Goal: Complete application form: Complete application form

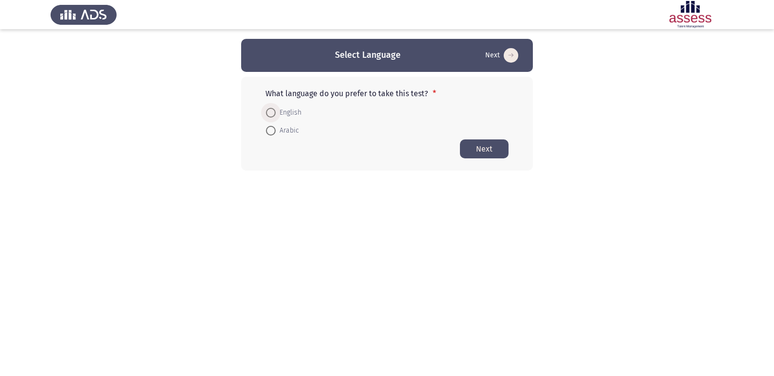
click at [267, 111] on span at bounding box center [271, 113] width 10 height 10
click at [267, 111] on input "English" at bounding box center [271, 113] width 10 height 10
radio input "true"
click at [396, 121] on form "English Arabic" at bounding box center [386, 120] width 243 height 35
click at [270, 109] on span at bounding box center [270, 111] width 5 height 5
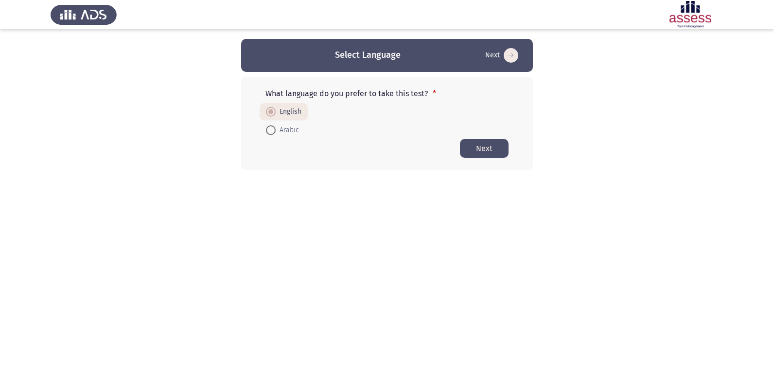
click at [270, 109] on input "English" at bounding box center [271, 112] width 10 height 10
click at [490, 144] on button "Next" at bounding box center [484, 148] width 49 height 19
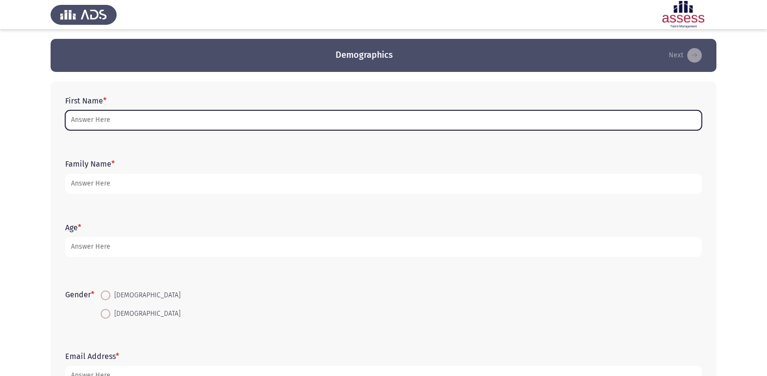
click at [239, 114] on input "First Name *" at bounding box center [383, 120] width 636 height 20
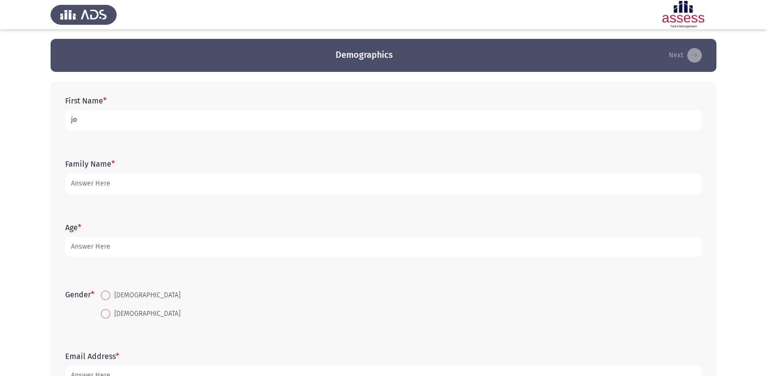
type input "j"
type input "[PERSON_NAME]"
click at [296, 207] on div "Family Name *" at bounding box center [383, 176] width 646 height 63
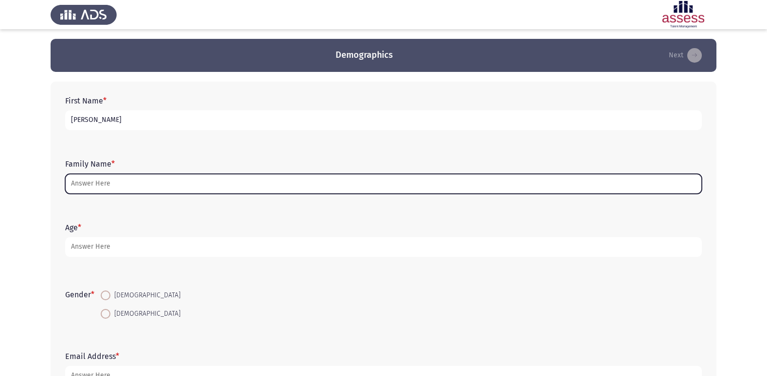
click at [276, 180] on input "Family Name *" at bounding box center [383, 184] width 636 height 20
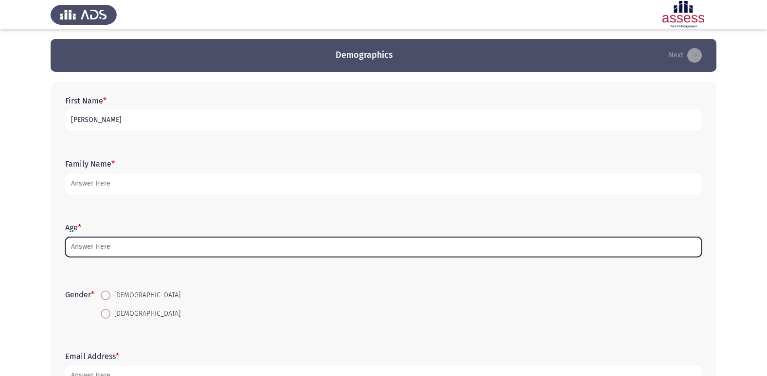
click at [272, 245] on input "Age *" at bounding box center [383, 247] width 636 height 20
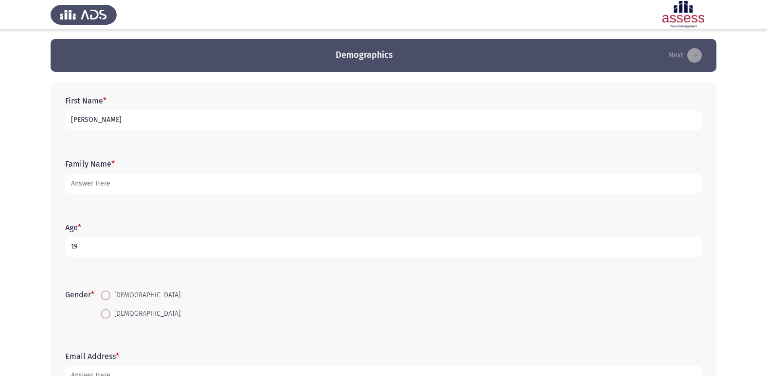
type input "19"
click at [106, 315] on span at bounding box center [106, 314] width 10 height 10
click at [106, 315] on input "[DEMOGRAPHIC_DATA]" at bounding box center [106, 314] width 10 height 10
radio input "true"
click at [235, 279] on div "Gender * [DEMOGRAPHIC_DATA] [DEMOGRAPHIC_DATA]" at bounding box center [383, 305] width 646 height 66
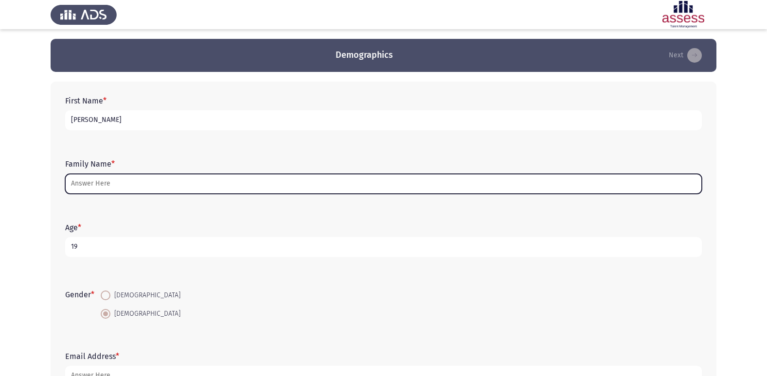
click at [215, 182] on input "Family Name *" at bounding box center [383, 184] width 636 height 20
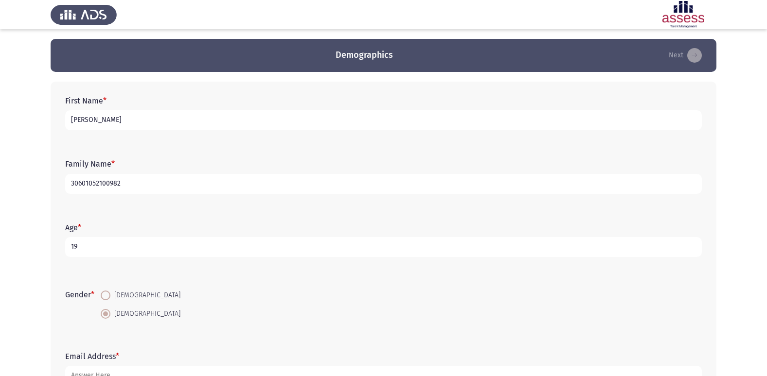
type input "30601052100982"
click at [217, 225] on form "Age * [DEMOGRAPHIC_DATA]" at bounding box center [383, 240] width 636 height 34
click at [202, 289] on form "Gender * [DEMOGRAPHIC_DATA] [DEMOGRAPHIC_DATA]" at bounding box center [383, 304] width 636 height 36
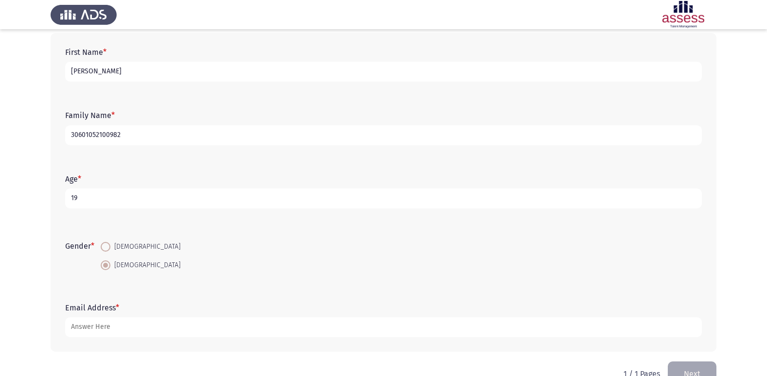
scroll to position [73, 0]
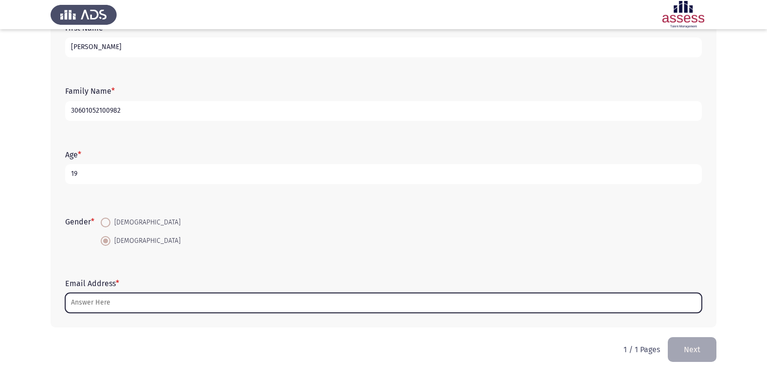
click at [203, 302] on input "Email Address *" at bounding box center [383, 303] width 636 height 20
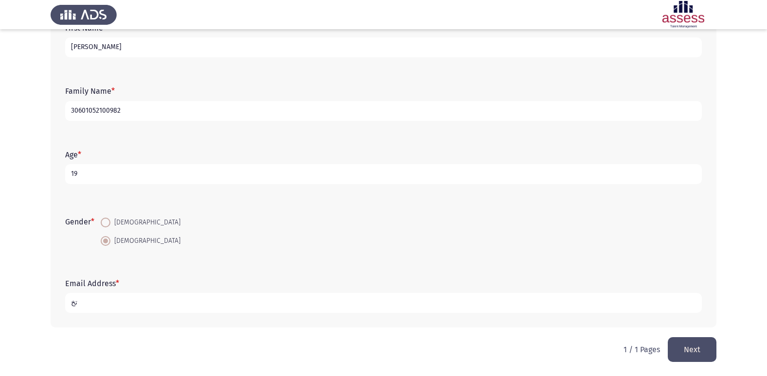
type input "ت"
type input "[PERSON_NAME][EMAIL_ADDRESS][DOMAIN_NAME]"
click at [247, 257] on div "Gender * [DEMOGRAPHIC_DATA] [DEMOGRAPHIC_DATA]" at bounding box center [383, 232] width 646 height 66
click at [698, 354] on button "Next" at bounding box center [691, 349] width 49 height 25
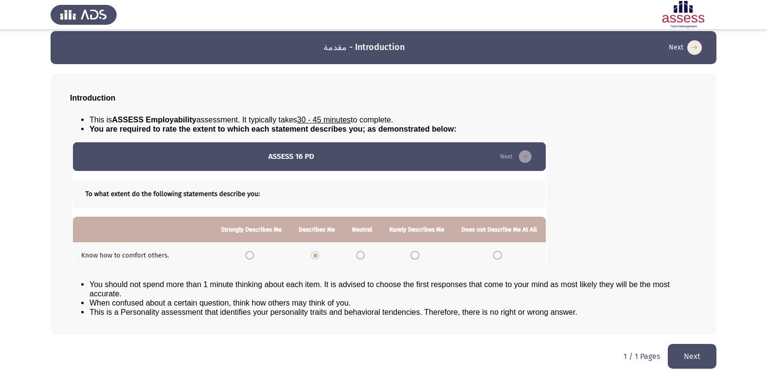
scroll to position [10, 0]
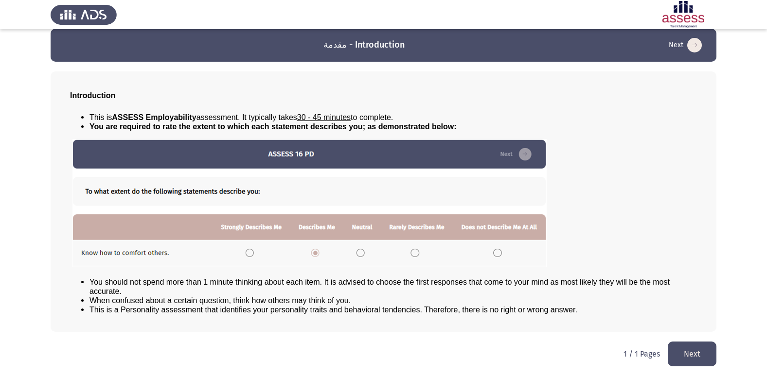
click at [694, 349] on button "Next" at bounding box center [691, 354] width 49 height 25
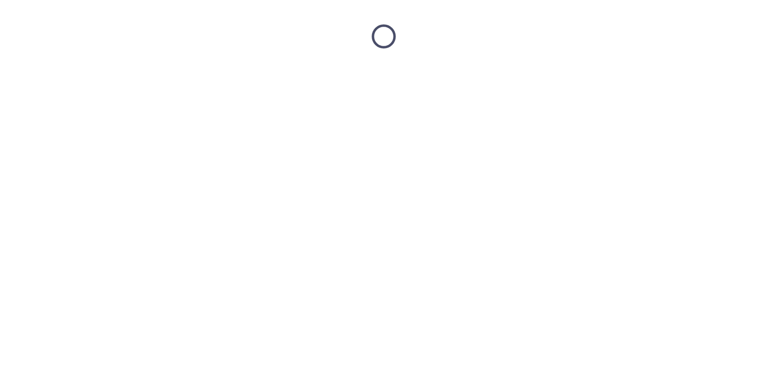
scroll to position [0, 0]
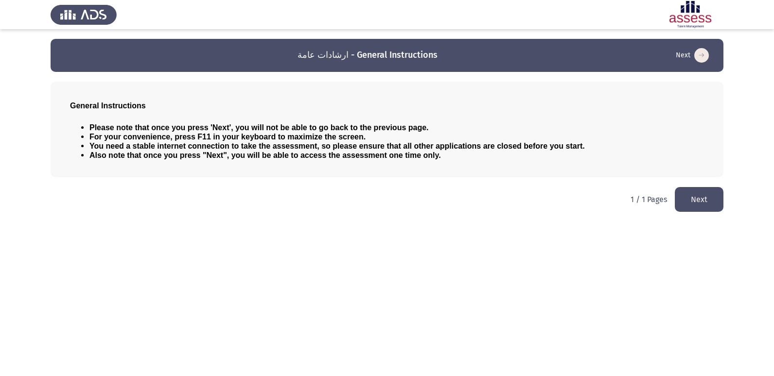
click at [695, 197] on button "Next" at bounding box center [699, 199] width 49 height 25
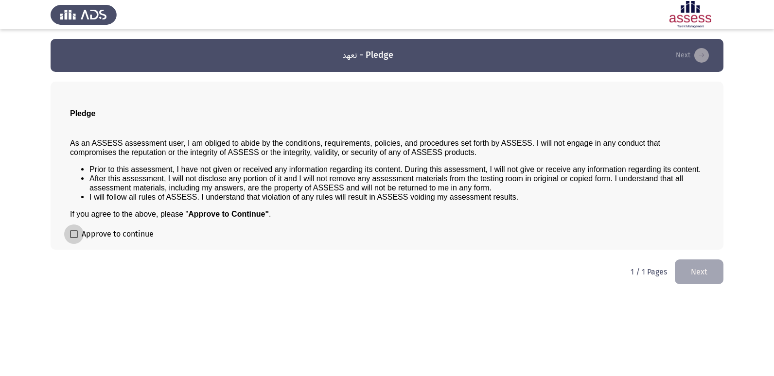
click at [74, 232] on span at bounding box center [74, 234] width 8 height 8
click at [74, 238] on input "Approve to continue" at bounding box center [73, 238] width 0 height 0
checkbox input "true"
click at [699, 274] on button "Next" at bounding box center [699, 272] width 49 height 25
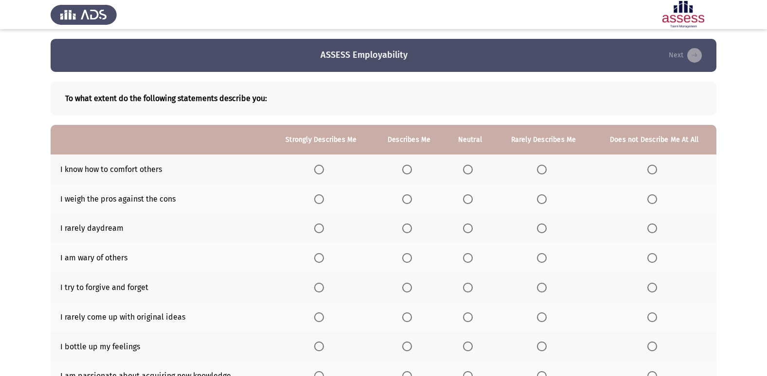
click at [410, 164] on th at bounding box center [409, 170] width 72 height 30
click at [410, 172] on span "Select an option" at bounding box center [407, 170] width 10 height 10
click at [410, 172] on input "Select an option" at bounding box center [407, 170] width 10 height 10
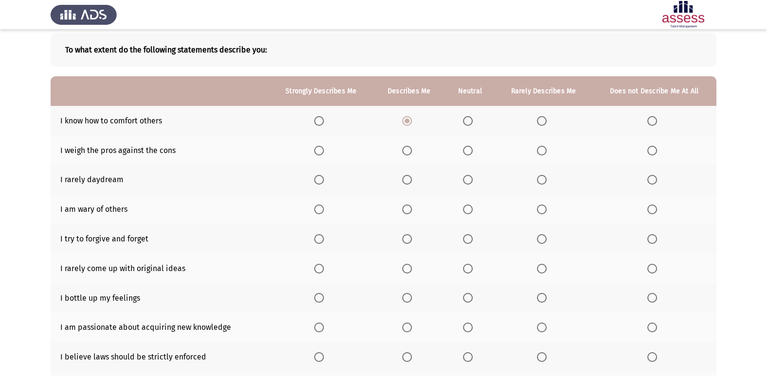
click at [321, 146] on span "Select an option" at bounding box center [319, 151] width 10 height 10
click at [321, 146] on input "Select an option" at bounding box center [319, 151] width 10 height 10
click at [469, 178] on span "Select an option" at bounding box center [468, 180] width 10 height 10
click at [469, 178] on input "Select an option" at bounding box center [468, 180] width 10 height 10
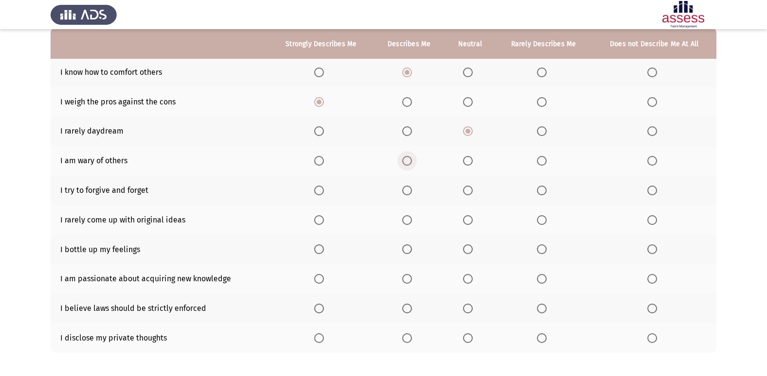
click at [409, 157] on span "Select an option" at bounding box center [407, 161] width 10 height 10
click at [409, 157] on input "Select an option" at bounding box center [407, 161] width 10 height 10
click at [470, 190] on span "Select an option" at bounding box center [468, 191] width 10 height 10
click at [470, 190] on input "Select an option" at bounding box center [468, 191] width 10 height 10
click at [539, 189] on span "Select an option" at bounding box center [542, 191] width 10 height 10
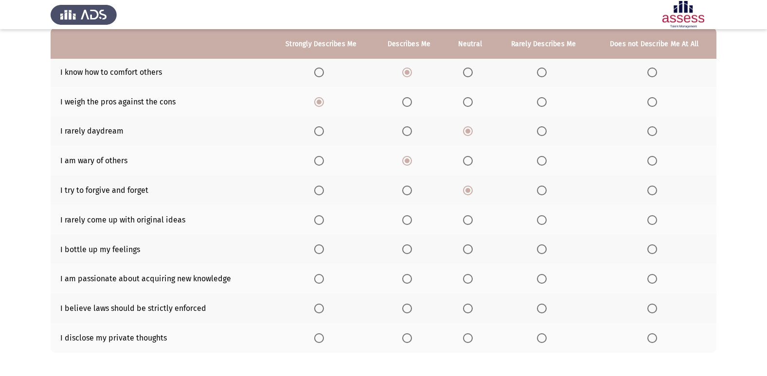
click at [539, 189] on input "Select an option" at bounding box center [542, 191] width 10 height 10
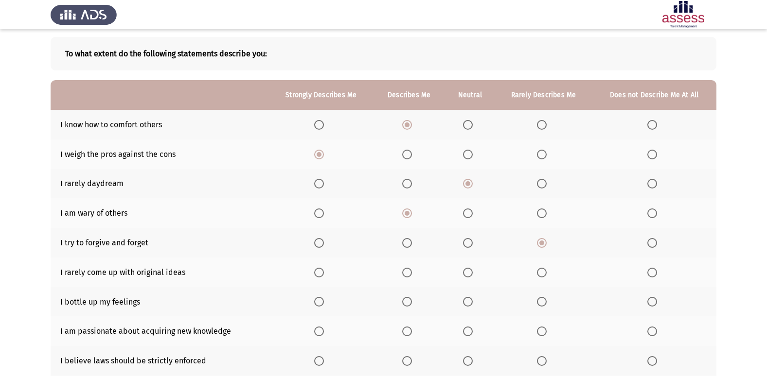
scroll to position [93, 0]
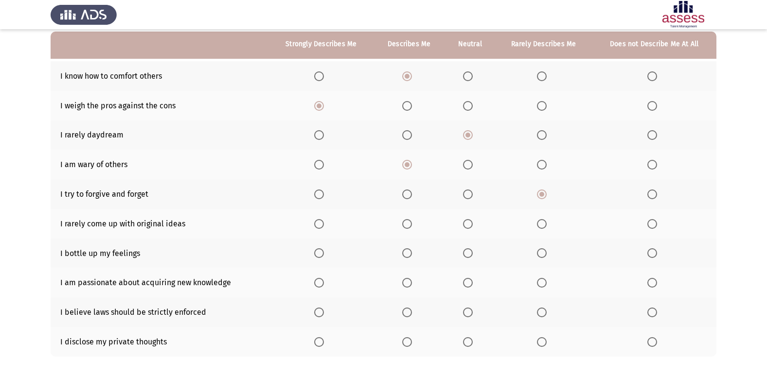
click at [470, 226] on span "Select an option" at bounding box center [468, 224] width 10 height 10
click at [470, 226] on input "Select an option" at bounding box center [468, 224] width 10 height 10
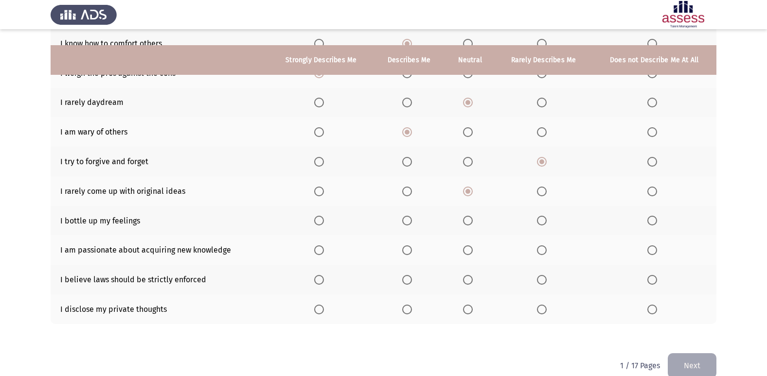
scroll to position [142, 0]
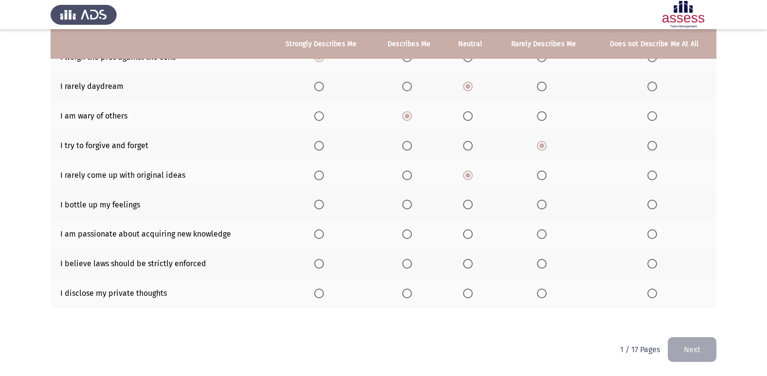
click at [407, 204] on span "Select an option" at bounding box center [407, 205] width 10 height 10
click at [407, 204] on input "Select an option" at bounding box center [407, 205] width 10 height 10
click at [318, 236] on span "Select an option" at bounding box center [319, 234] width 10 height 10
click at [318, 236] on input "Select an option" at bounding box center [319, 234] width 10 height 10
click at [405, 265] on span "Select an option" at bounding box center [407, 264] width 10 height 10
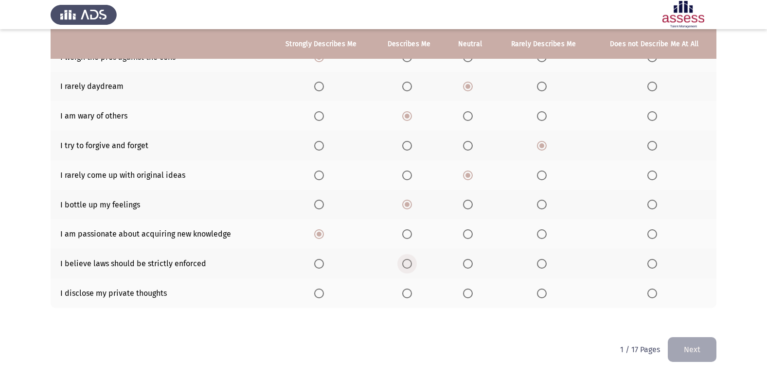
click at [405, 265] on input "Select an option" at bounding box center [407, 264] width 10 height 10
click at [470, 290] on span "Select an option" at bounding box center [468, 294] width 10 height 10
click at [470, 290] on input "Select an option" at bounding box center [468, 294] width 10 height 10
click at [696, 340] on button "Next" at bounding box center [691, 349] width 49 height 25
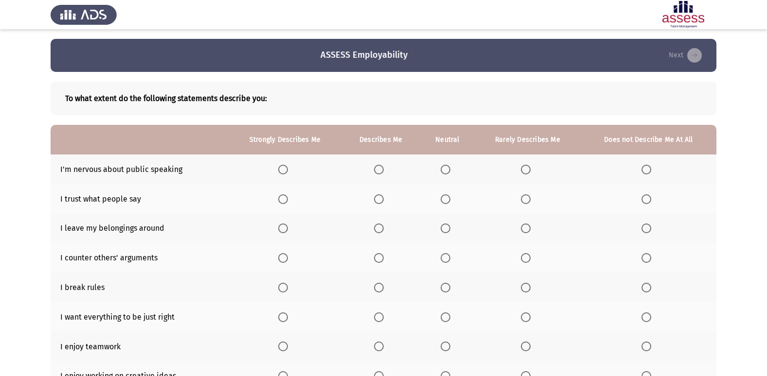
click at [287, 172] on span "Select an option" at bounding box center [283, 170] width 10 height 10
click at [287, 172] on input "Select an option" at bounding box center [283, 170] width 10 height 10
click at [385, 167] on label "Select an option" at bounding box center [381, 170] width 14 height 10
click at [383, 167] on input "Select an option" at bounding box center [379, 170] width 10 height 10
click at [378, 194] on span "Select an option" at bounding box center [379, 199] width 10 height 10
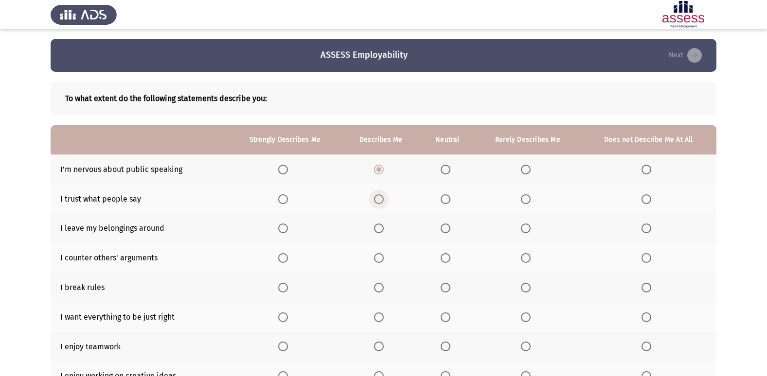
click at [378, 194] on input "Select an option" at bounding box center [379, 199] width 10 height 10
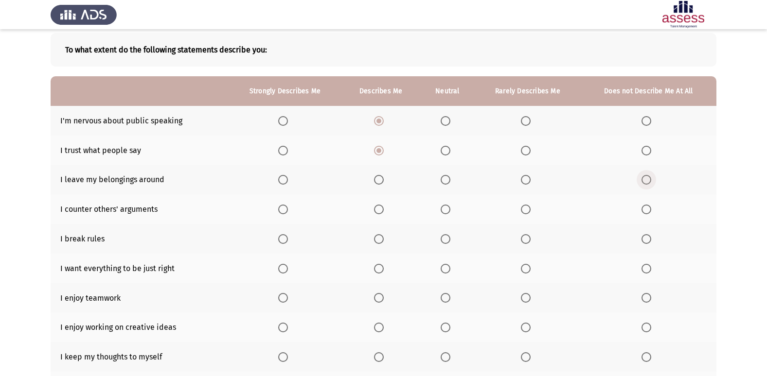
click at [641, 178] on span "Select an option" at bounding box center [646, 180] width 10 height 10
click at [641, 178] on input "Select an option" at bounding box center [646, 180] width 10 height 10
click at [646, 243] on span "Select an option" at bounding box center [646, 239] width 10 height 10
click at [646, 243] on input "Select an option" at bounding box center [646, 239] width 10 height 10
click at [382, 270] on span "Select an option" at bounding box center [379, 269] width 10 height 10
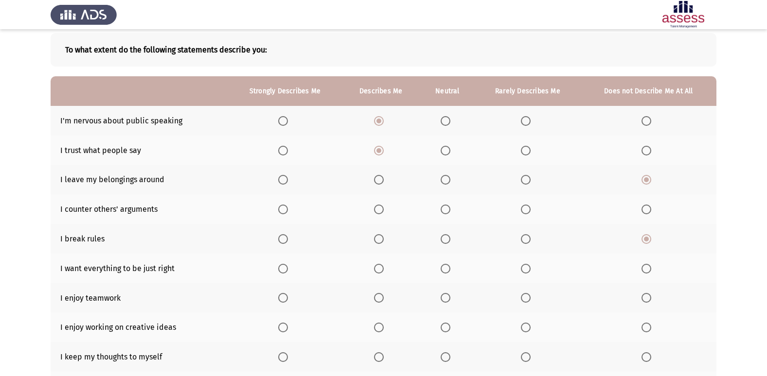
click at [382, 270] on input "Select an option" at bounding box center [379, 269] width 10 height 10
click at [288, 297] on span "Select an option" at bounding box center [283, 298] width 10 height 10
click at [288, 297] on input "Select an option" at bounding box center [283, 298] width 10 height 10
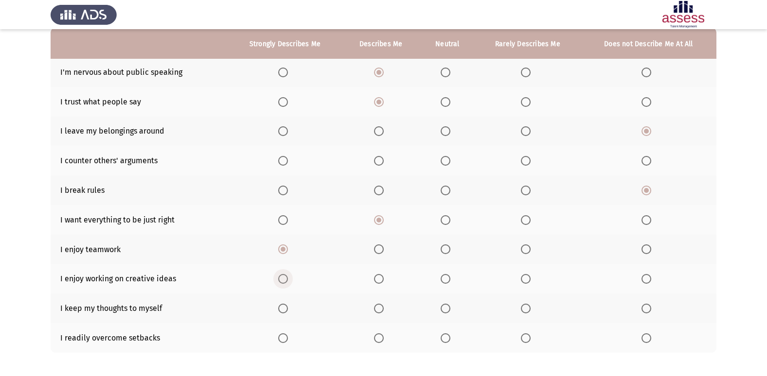
click at [288, 279] on span "Select an option" at bounding box center [283, 279] width 10 height 10
click at [288, 279] on input "Select an option" at bounding box center [283, 279] width 10 height 10
click at [525, 306] on span "Select an option" at bounding box center [526, 309] width 10 height 10
click at [525, 306] on input "Select an option" at bounding box center [526, 309] width 10 height 10
click at [447, 161] on span "Select an option" at bounding box center [445, 161] width 10 height 10
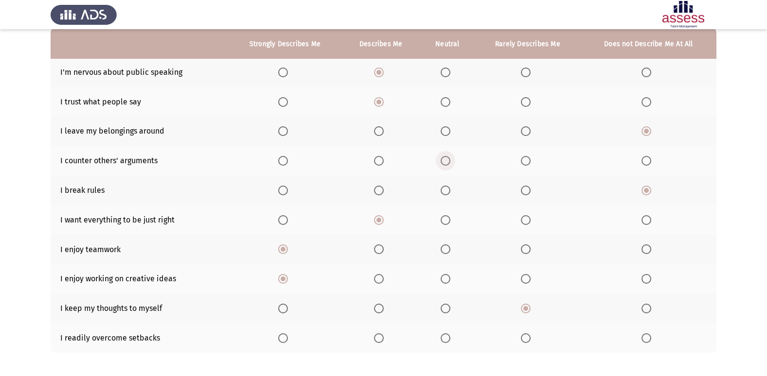
click at [447, 161] on input "Select an option" at bounding box center [445, 161] width 10 height 10
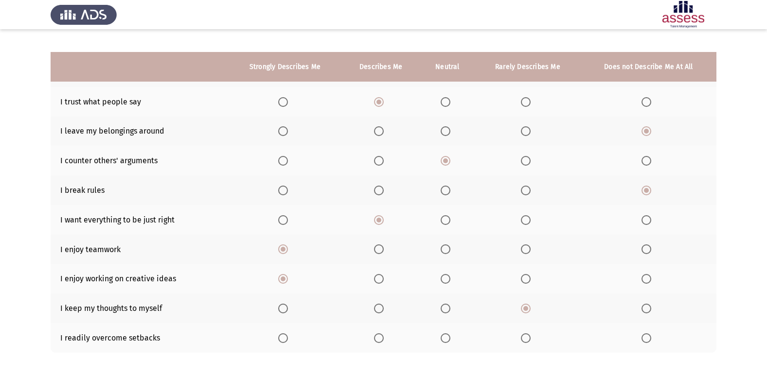
scroll to position [142, 0]
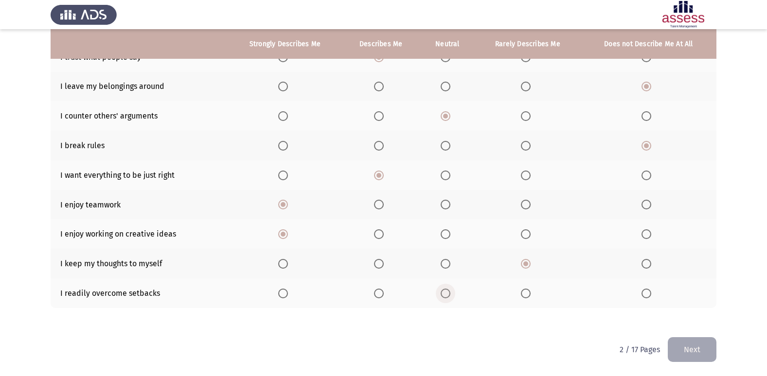
click at [448, 294] on span "Select an option" at bounding box center [445, 294] width 10 height 10
click at [448, 294] on input "Select an option" at bounding box center [445, 294] width 10 height 10
click at [707, 351] on button "Next" at bounding box center [691, 349] width 49 height 25
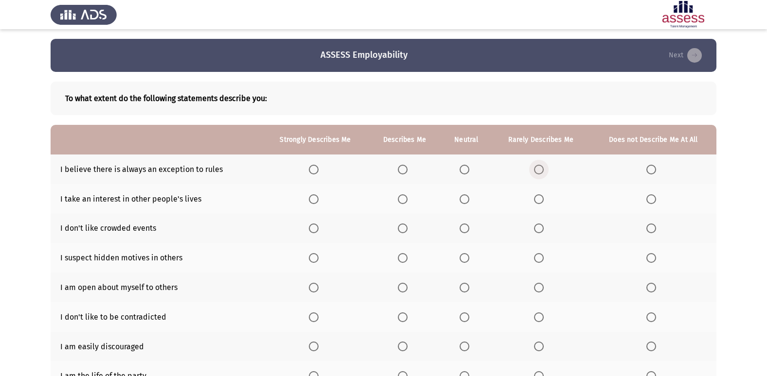
click at [541, 165] on span "Select an option" at bounding box center [539, 170] width 10 height 10
click at [541, 165] on input "Select an option" at bounding box center [539, 170] width 10 height 10
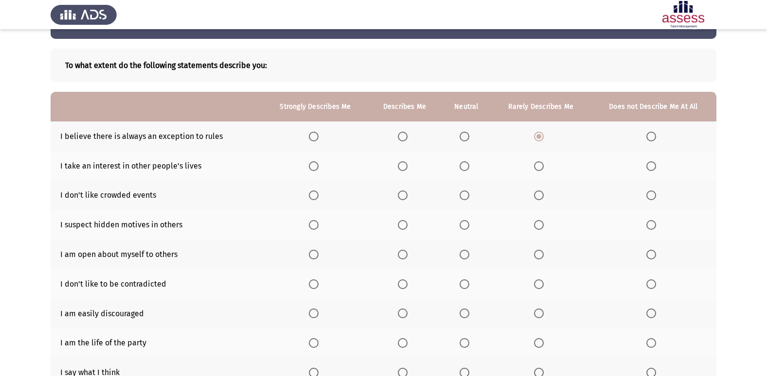
scroll to position [49, 0]
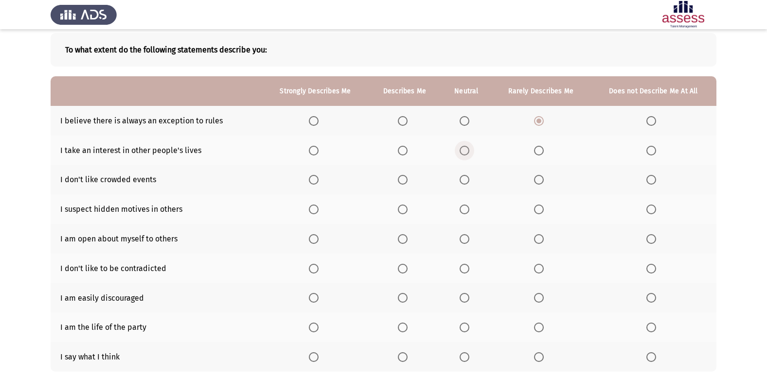
click at [464, 151] on span "Select an option" at bounding box center [464, 151] width 0 height 0
click at [464, 150] on input "Select an option" at bounding box center [464, 151] width 10 height 10
click at [312, 181] on span "Select an option" at bounding box center [314, 180] width 10 height 10
click at [312, 181] on input "Select an option" at bounding box center [314, 180] width 10 height 10
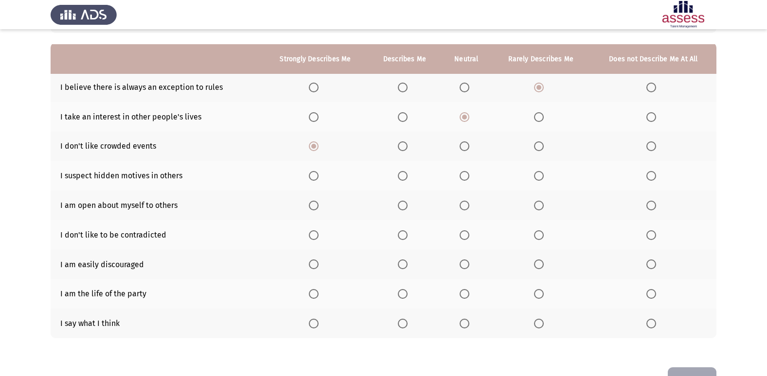
scroll to position [97, 0]
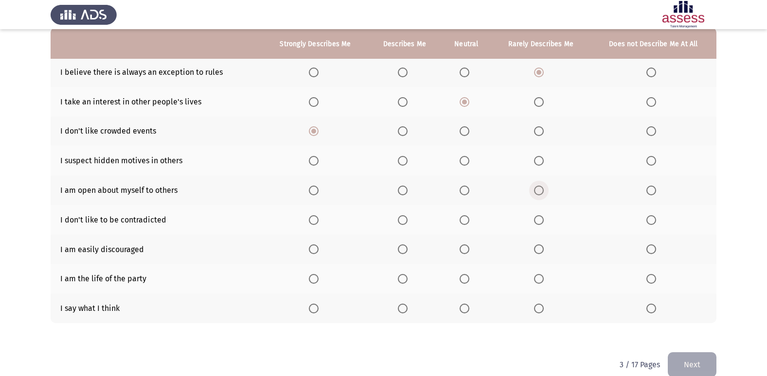
click at [539, 189] on span "Select an option" at bounding box center [539, 191] width 10 height 10
click at [539, 189] on input "Select an option" at bounding box center [539, 191] width 10 height 10
click at [406, 310] on span "Select an option" at bounding box center [403, 309] width 10 height 10
click at [406, 310] on input "Select an option" at bounding box center [403, 309] width 10 height 10
click at [404, 156] on span "Select an option" at bounding box center [403, 161] width 10 height 10
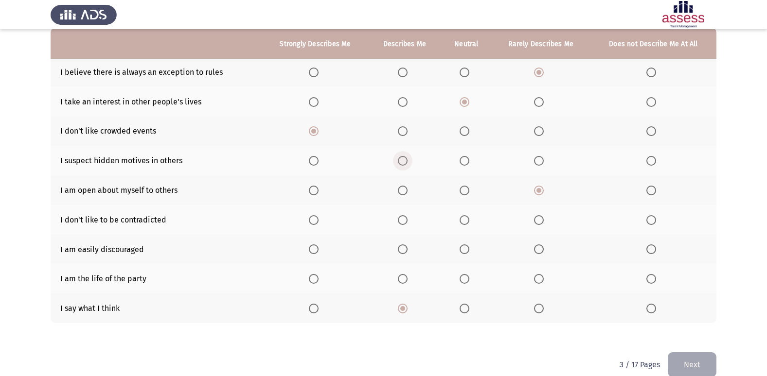
click at [404, 156] on input "Select an option" at bounding box center [403, 161] width 10 height 10
click at [466, 221] on span "Select an option" at bounding box center [464, 220] width 10 height 10
click at [466, 221] on input "Select an option" at bounding box center [464, 220] width 10 height 10
click at [462, 249] on span "Select an option" at bounding box center [464, 249] width 10 height 10
click at [462, 249] on input "Select an option" at bounding box center [464, 249] width 10 height 10
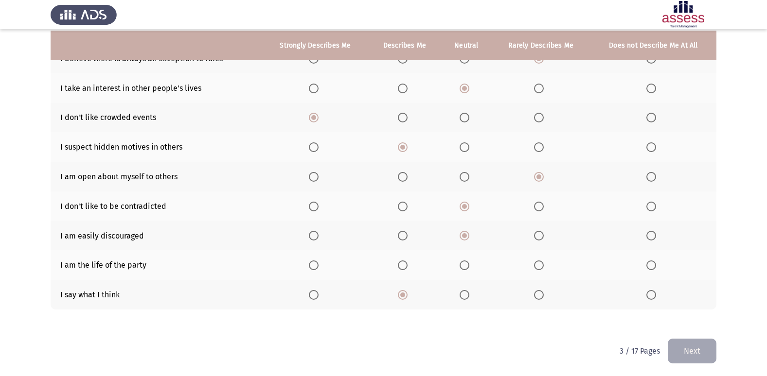
scroll to position [112, 0]
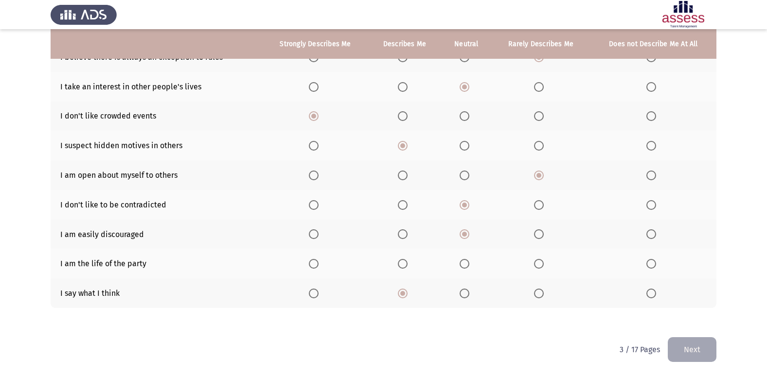
click at [540, 261] on span "Select an option" at bounding box center [539, 264] width 10 height 10
click at [540, 261] on input "Select an option" at bounding box center [539, 264] width 10 height 10
click at [685, 348] on button "Next" at bounding box center [691, 349] width 49 height 25
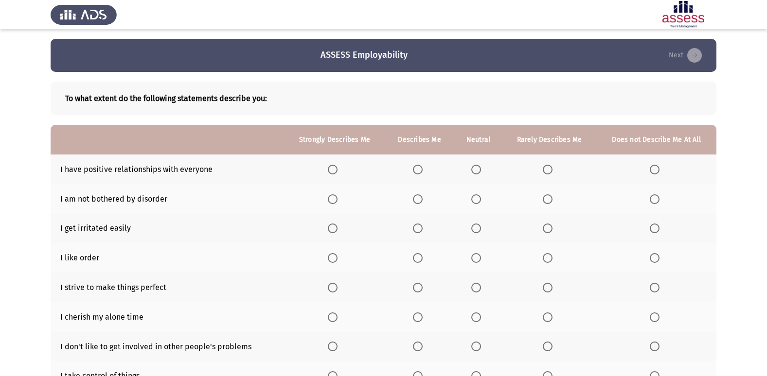
scroll to position [49, 0]
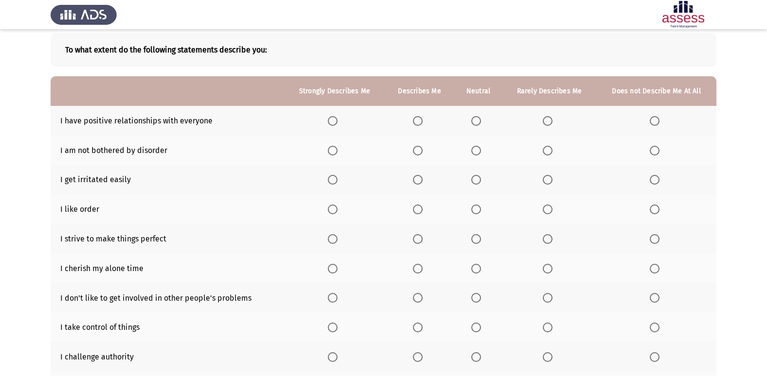
click at [330, 119] on span "Select an option" at bounding box center [333, 121] width 10 height 10
click at [330, 119] on input "Select an option" at bounding box center [333, 121] width 10 height 10
click at [660, 153] on label "Select an option" at bounding box center [656, 151] width 14 height 10
click at [659, 153] on input "Select an option" at bounding box center [654, 151] width 10 height 10
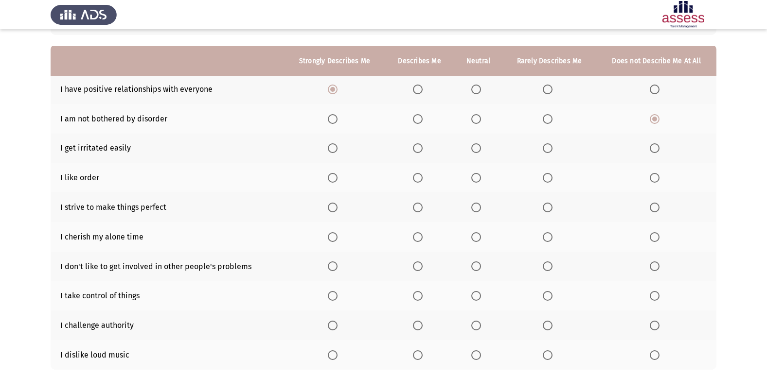
scroll to position [97, 0]
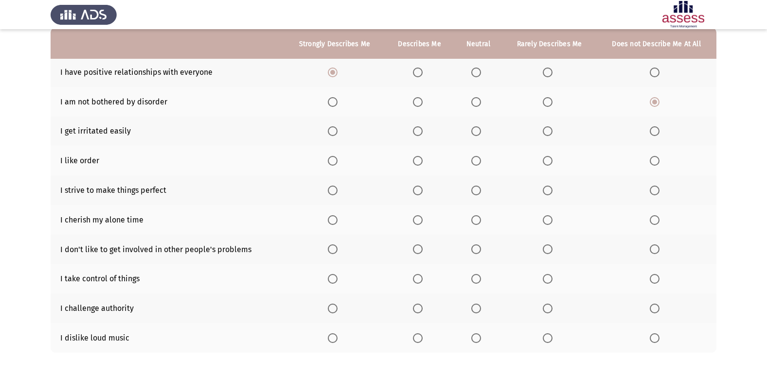
click at [479, 127] on span "Select an option" at bounding box center [476, 131] width 10 height 10
click at [479, 127] on input "Select an option" at bounding box center [476, 131] width 10 height 10
click at [333, 163] on span "Select an option" at bounding box center [333, 161] width 10 height 10
click at [333, 163] on input "Select an option" at bounding box center [333, 161] width 10 height 10
click at [331, 191] on span "Select an option" at bounding box center [333, 191] width 10 height 10
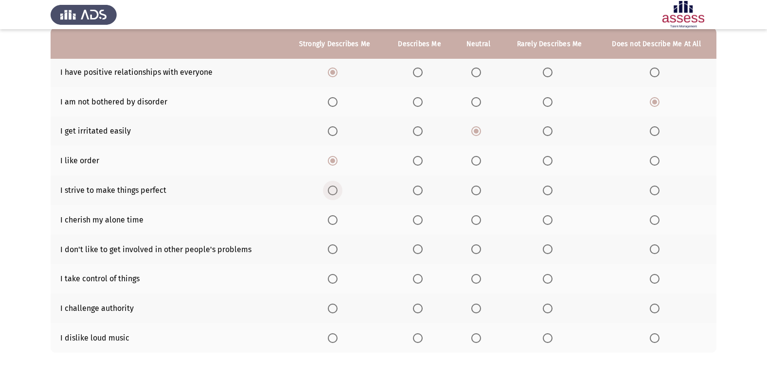
click at [331, 191] on input "Select an option" at bounding box center [333, 191] width 10 height 10
click at [334, 223] on span "Select an option" at bounding box center [333, 220] width 10 height 10
click at [334, 223] on input "Select an option" at bounding box center [333, 220] width 10 height 10
click at [478, 252] on span "Select an option" at bounding box center [476, 249] width 10 height 10
click at [478, 252] on input "Select an option" at bounding box center [476, 249] width 10 height 10
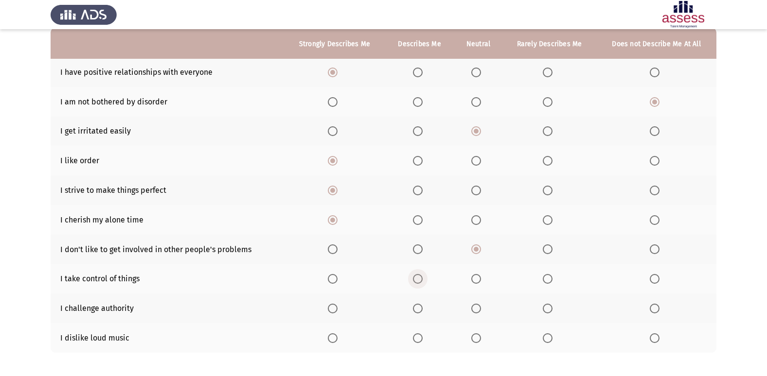
click at [419, 276] on span "Select an option" at bounding box center [418, 279] width 10 height 10
click at [419, 276] on input "Select an option" at bounding box center [418, 279] width 10 height 10
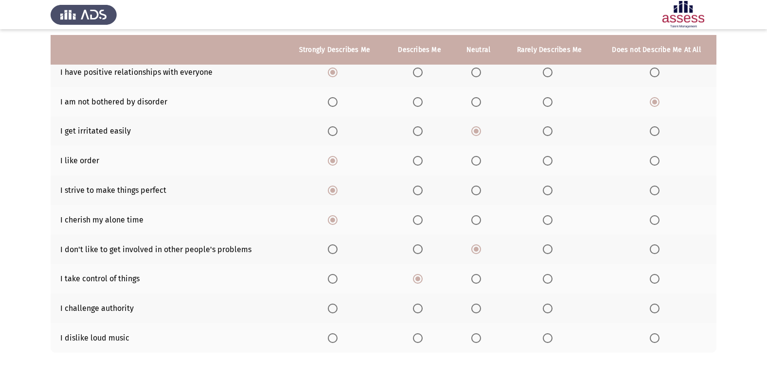
scroll to position [142, 0]
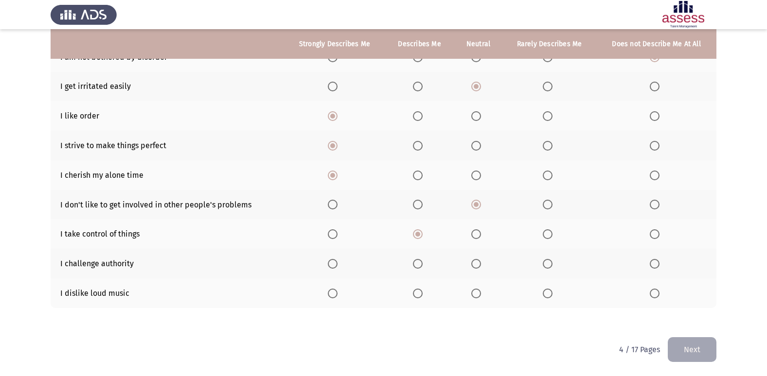
click at [474, 261] on span "Select an option" at bounding box center [476, 264] width 10 height 10
click at [474, 261] on input "Select an option" at bounding box center [476, 264] width 10 height 10
click at [546, 292] on span "Select an option" at bounding box center [547, 294] width 10 height 10
click at [546, 292] on input "Select an option" at bounding box center [547, 294] width 10 height 10
click at [695, 346] on button "Next" at bounding box center [691, 349] width 49 height 25
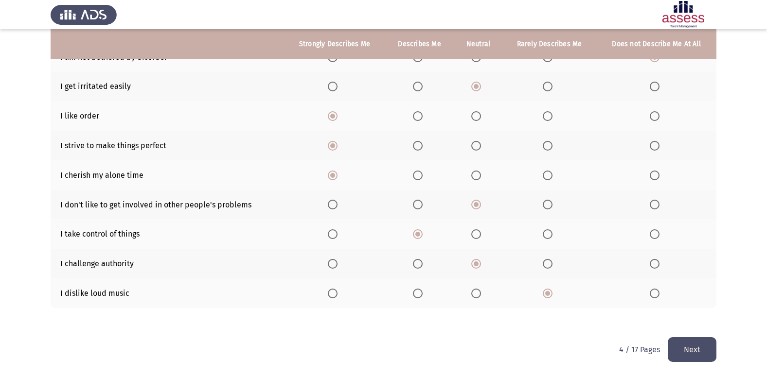
scroll to position [0, 0]
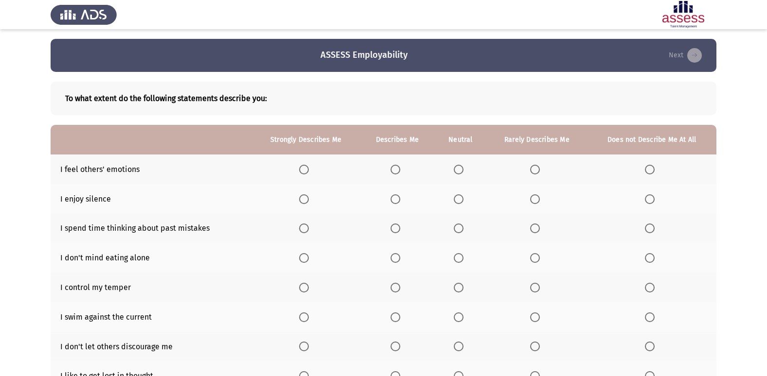
click at [398, 172] on span "Select an option" at bounding box center [395, 170] width 10 height 10
click at [398, 172] on input "Select an option" at bounding box center [395, 170] width 10 height 10
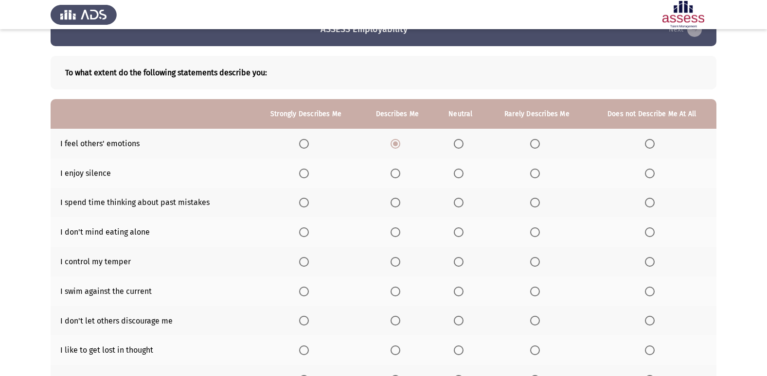
scroll to position [49, 0]
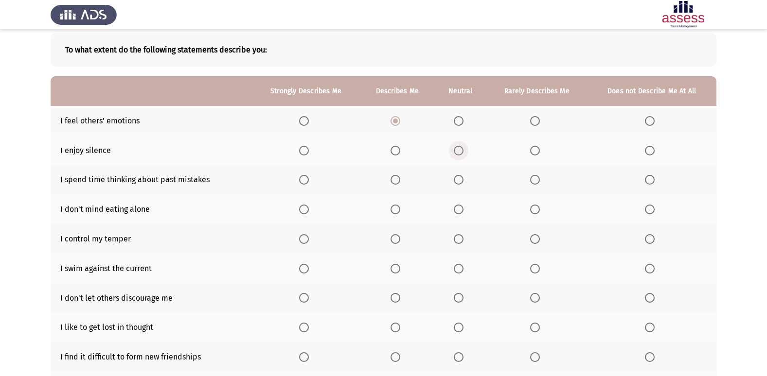
click at [458, 149] on span "Select an option" at bounding box center [458, 151] width 10 height 10
click at [458, 149] on input "Select an option" at bounding box center [458, 151] width 10 height 10
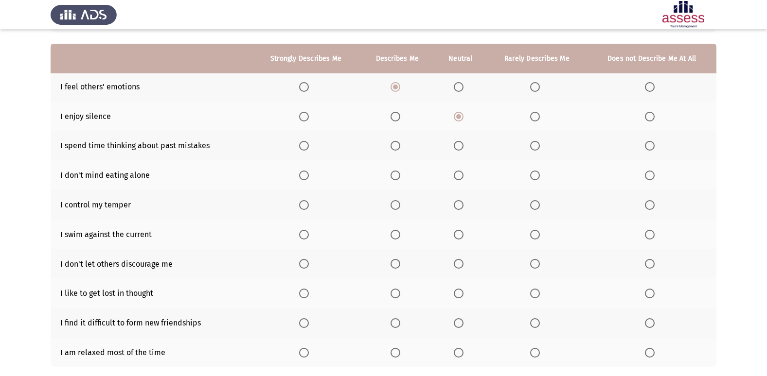
scroll to position [97, 0]
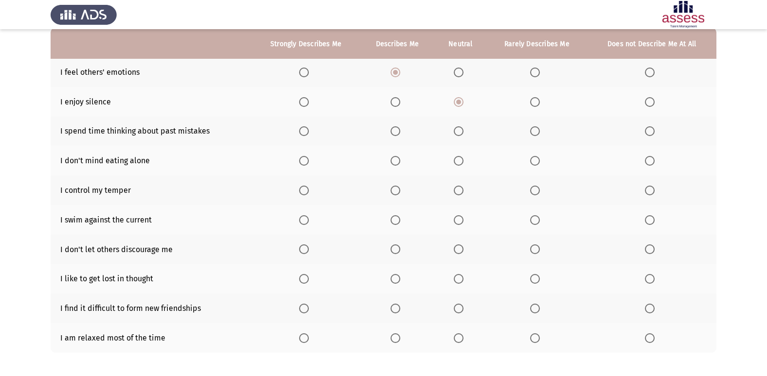
click at [460, 129] on span "Select an option" at bounding box center [458, 131] width 10 height 10
click at [460, 129] on input "Select an option" at bounding box center [458, 131] width 10 height 10
click at [303, 162] on span "Select an option" at bounding box center [304, 161] width 10 height 10
click at [303, 162] on input "Select an option" at bounding box center [304, 161] width 10 height 10
click at [393, 160] on span "Select an option" at bounding box center [395, 161] width 10 height 10
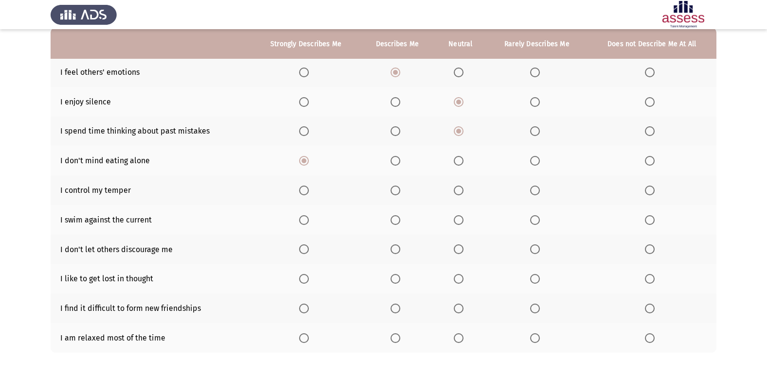
click at [393, 160] on input "Select an option" at bounding box center [395, 161] width 10 height 10
click at [540, 164] on span "Select an option" at bounding box center [535, 161] width 10 height 10
click at [540, 164] on input "Select an option" at bounding box center [535, 161] width 10 height 10
click at [392, 186] on span "Select an option" at bounding box center [395, 191] width 10 height 10
click at [392, 186] on input "Select an option" at bounding box center [395, 191] width 10 height 10
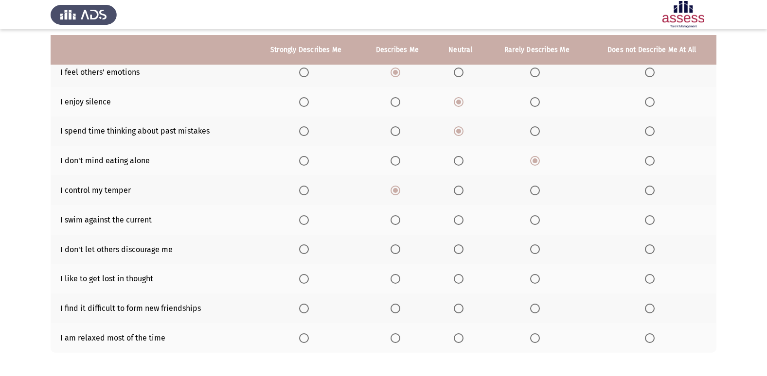
scroll to position [142, 0]
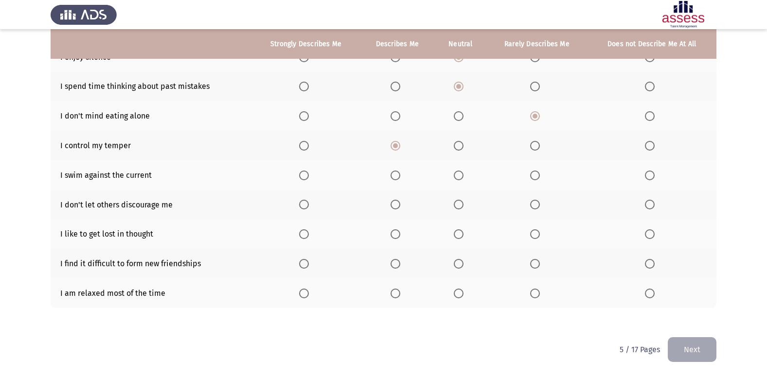
click at [540, 173] on span "Select an option" at bounding box center [535, 176] width 10 height 10
click at [540, 173] on input "Select an option" at bounding box center [535, 176] width 10 height 10
click at [458, 201] on span "Select an option" at bounding box center [458, 205] width 10 height 10
click at [458, 201] on input "Select an option" at bounding box center [458, 205] width 10 height 10
click at [304, 234] on span "Select an option" at bounding box center [304, 234] width 0 height 0
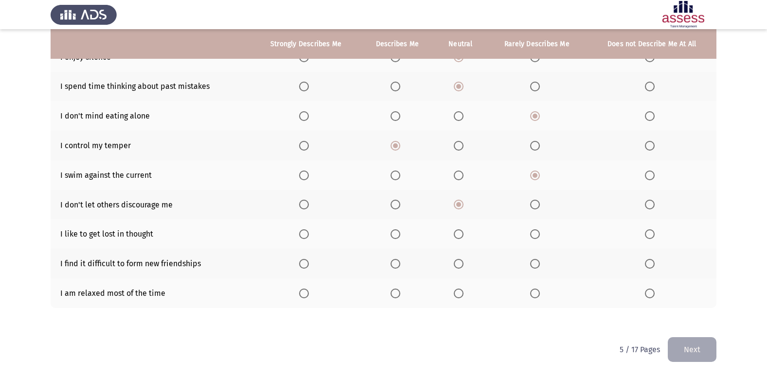
click at [305, 234] on input "Select an option" at bounding box center [304, 234] width 10 height 10
click at [652, 260] on span "Select an option" at bounding box center [650, 264] width 10 height 10
click at [652, 260] on input "Select an option" at bounding box center [650, 264] width 10 height 10
click at [537, 262] on span "Select an option" at bounding box center [535, 264] width 10 height 10
click at [537, 262] on input "Select an option" at bounding box center [535, 264] width 10 height 10
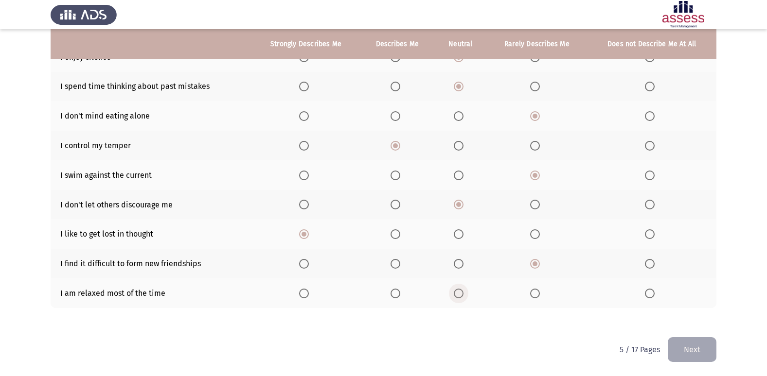
click at [460, 295] on span "Select an option" at bounding box center [458, 294] width 10 height 10
click at [460, 295] on input "Select an option" at bounding box center [458, 294] width 10 height 10
click at [457, 144] on span "Select an option" at bounding box center [458, 146] width 10 height 10
click at [457, 144] on input "Select an option" at bounding box center [458, 146] width 10 height 10
click at [400, 147] on span "Select an option" at bounding box center [395, 146] width 10 height 10
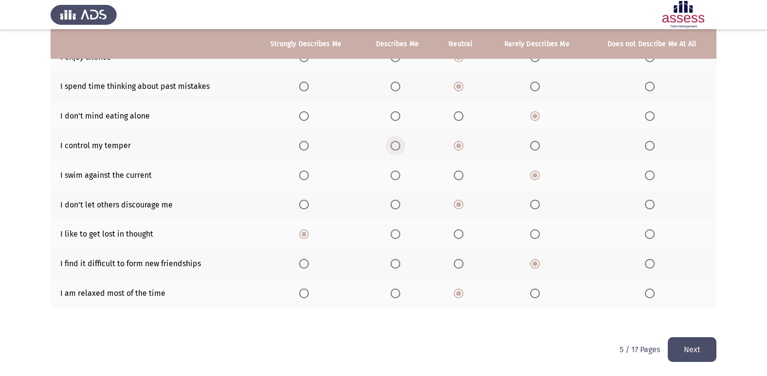
click at [400, 147] on input "Select an option" at bounding box center [395, 146] width 10 height 10
click at [698, 345] on button "Next" at bounding box center [691, 349] width 49 height 25
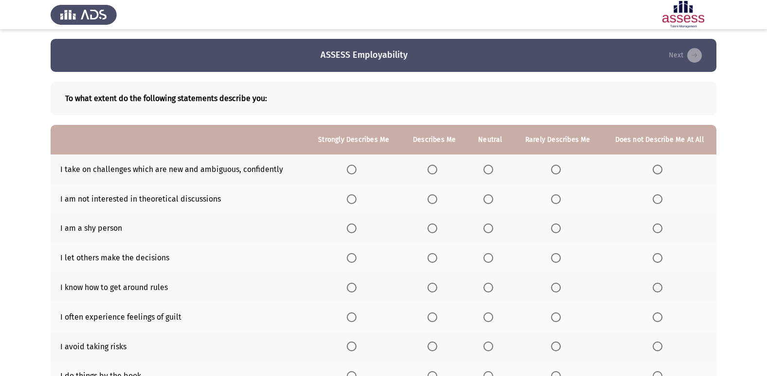
scroll to position [49, 0]
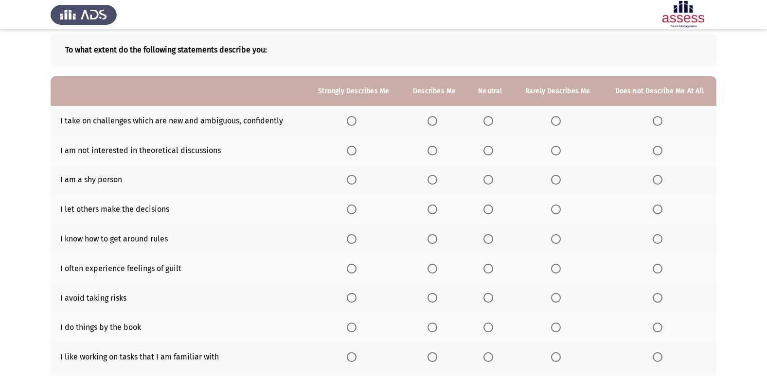
click at [437, 123] on span "Select an option" at bounding box center [432, 121] width 10 height 10
click at [437, 123] on input "Select an option" at bounding box center [432, 121] width 10 height 10
click at [430, 148] on span "Select an option" at bounding box center [432, 151] width 10 height 10
click at [430, 148] on input "Select an option" at bounding box center [432, 151] width 10 height 10
click at [350, 181] on span "Select an option" at bounding box center [352, 180] width 10 height 10
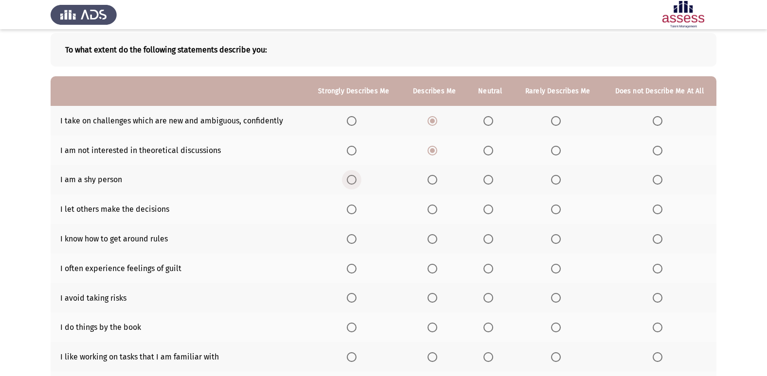
click at [350, 181] on input "Select an option" at bounding box center [352, 180] width 10 height 10
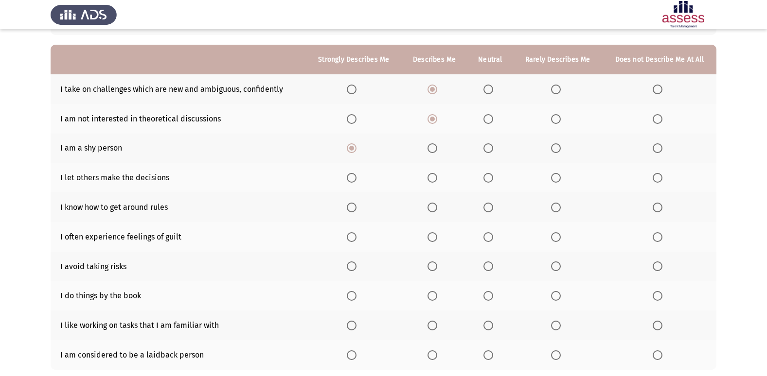
scroll to position [97, 0]
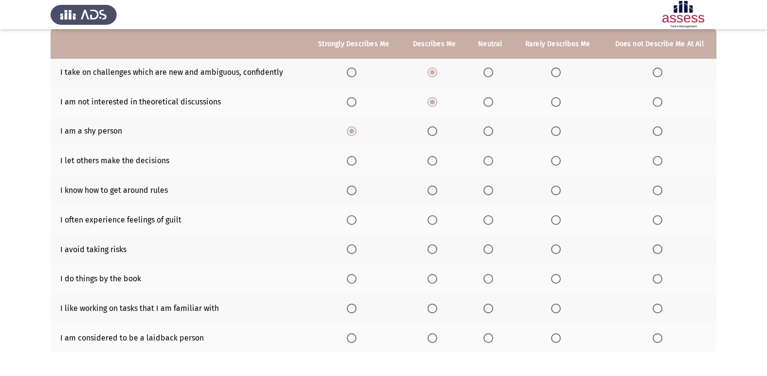
click at [657, 164] on span "Select an option" at bounding box center [657, 161] width 10 height 10
click at [657, 164] on input "Select an option" at bounding box center [657, 161] width 10 height 10
click at [432, 128] on span "Select an option" at bounding box center [432, 131] width 10 height 10
click at [432, 128] on input "Select an option" at bounding box center [432, 131] width 10 height 10
click at [354, 190] on span "Select an option" at bounding box center [352, 191] width 10 height 10
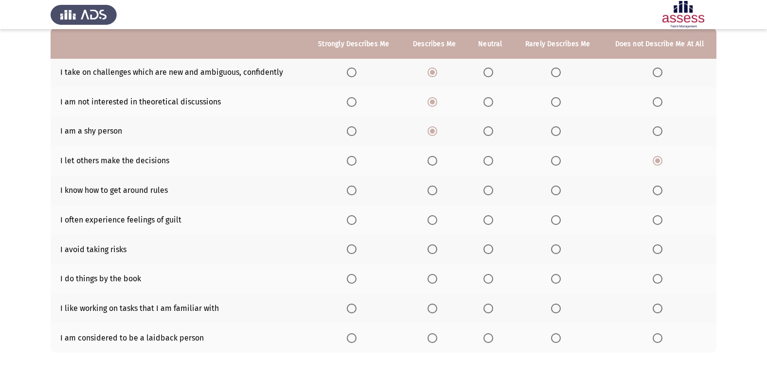
click at [354, 190] on input "Select an option" at bounding box center [352, 191] width 10 height 10
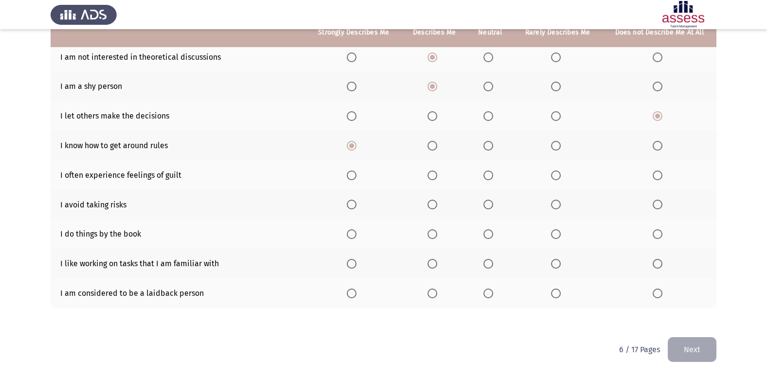
scroll to position [93, 0]
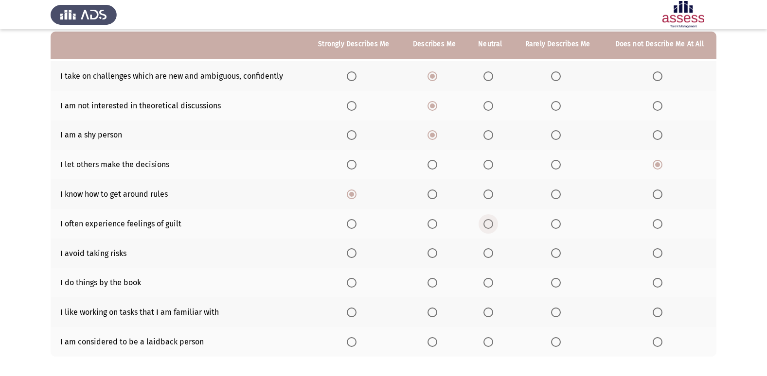
click at [488, 224] on span "Select an option" at bounding box center [488, 224] width 10 height 10
click at [488, 224] on input "Select an option" at bounding box center [488, 224] width 10 height 10
click at [660, 255] on span "Select an option" at bounding box center [657, 253] width 10 height 10
click at [660, 255] on input "Select an option" at bounding box center [657, 253] width 10 height 10
click at [562, 255] on label "Select an option" at bounding box center [558, 253] width 14 height 10
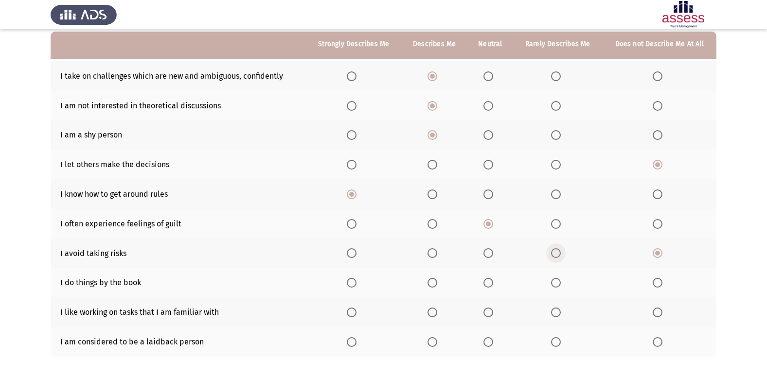
click at [560, 255] on input "Select an option" at bounding box center [556, 253] width 10 height 10
click at [435, 284] on span "Select an option" at bounding box center [432, 283] width 10 height 10
click at [435, 284] on input "Select an option" at bounding box center [432, 283] width 10 height 10
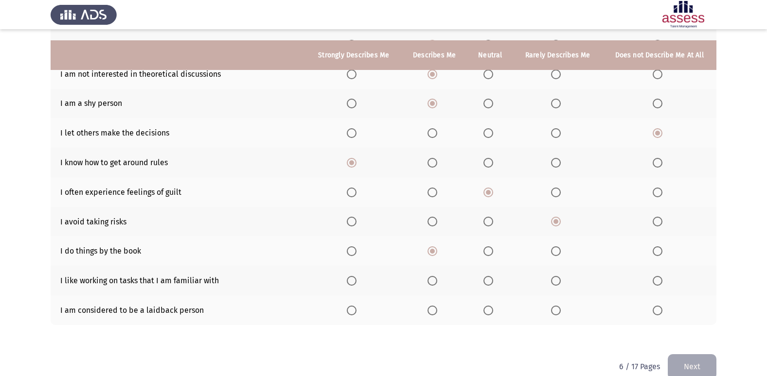
scroll to position [142, 0]
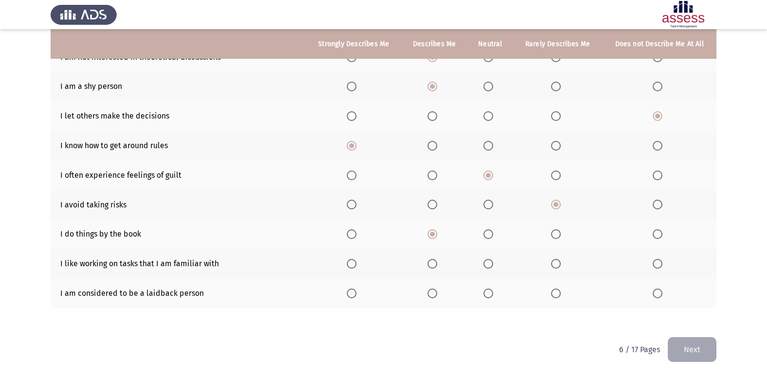
click at [354, 266] on span "Select an option" at bounding box center [352, 264] width 10 height 10
click at [354, 266] on input "Select an option" at bounding box center [352, 264] width 10 height 10
click at [485, 292] on span "Select an option" at bounding box center [488, 294] width 10 height 10
click at [485, 292] on input "Select an option" at bounding box center [488, 294] width 10 height 10
click at [701, 344] on button "Next" at bounding box center [691, 349] width 49 height 25
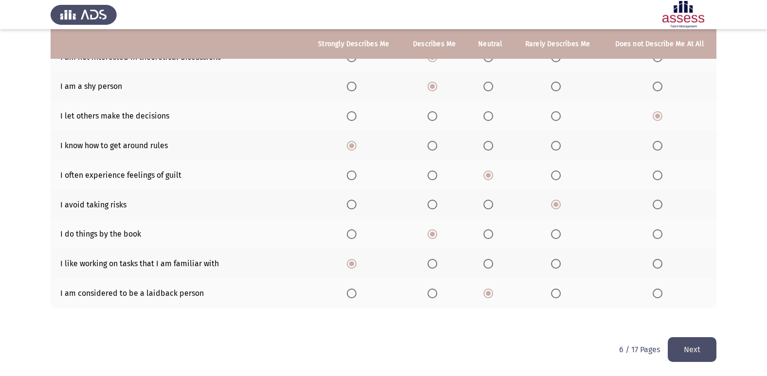
scroll to position [0, 0]
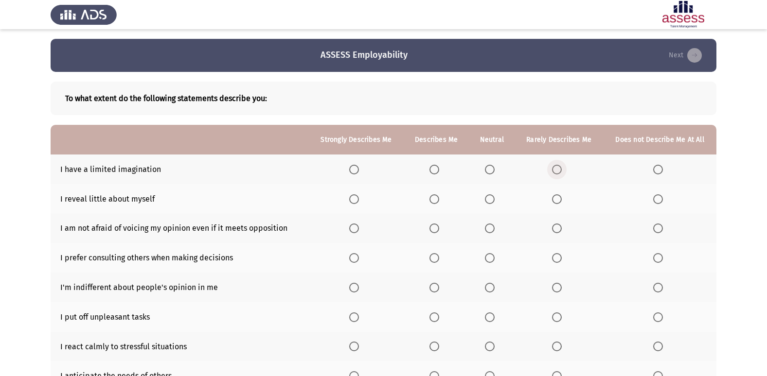
click at [559, 165] on span "Select an option" at bounding box center [557, 170] width 10 height 10
click at [559, 165] on input "Select an option" at bounding box center [557, 170] width 10 height 10
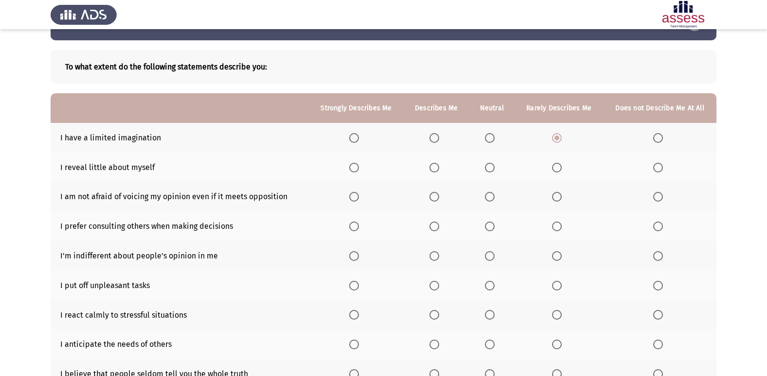
scroll to position [49, 0]
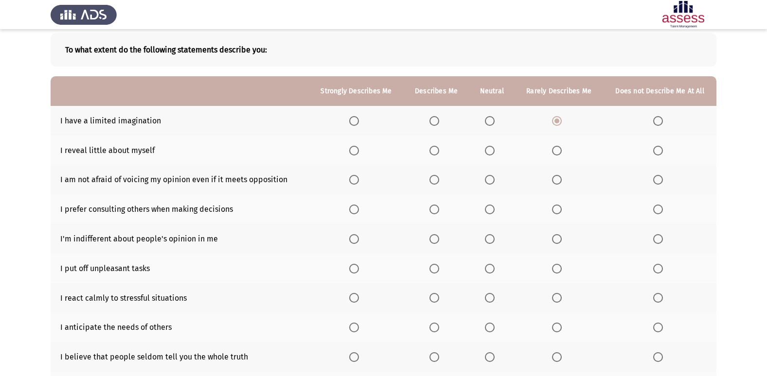
click at [487, 149] on span "Select an option" at bounding box center [490, 151] width 10 height 10
click at [487, 149] on input "Select an option" at bounding box center [490, 151] width 10 height 10
click at [438, 182] on span "Select an option" at bounding box center [434, 180] width 10 height 10
click at [438, 182] on input "Select an option" at bounding box center [434, 180] width 10 height 10
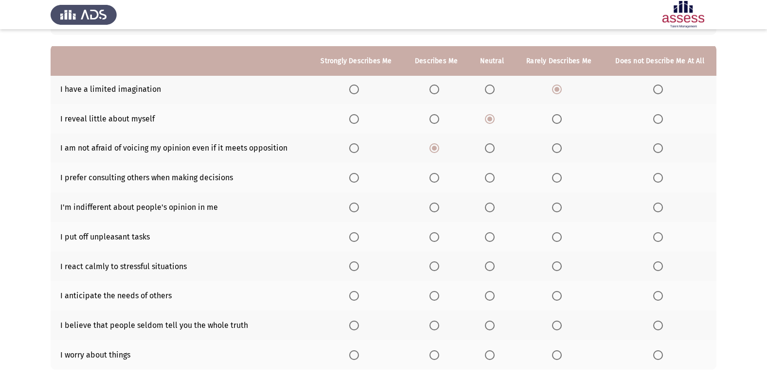
scroll to position [97, 0]
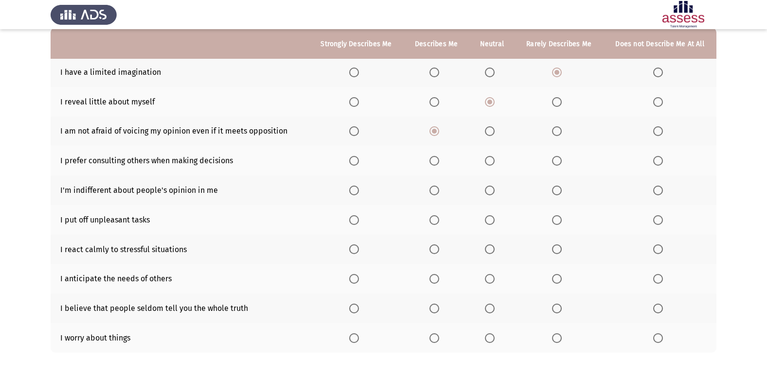
click at [490, 158] on span "Select an option" at bounding box center [490, 161] width 10 height 10
click at [490, 158] on input "Select an option" at bounding box center [490, 161] width 10 height 10
click at [561, 215] on span "Select an option" at bounding box center [557, 220] width 10 height 10
click at [561, 215] on input "Select an option" at bounding box center [557, 220] width 10 height 10
click at [433, 189] on span "Select an option" at bounding box center [434, 191] width 10 height 10
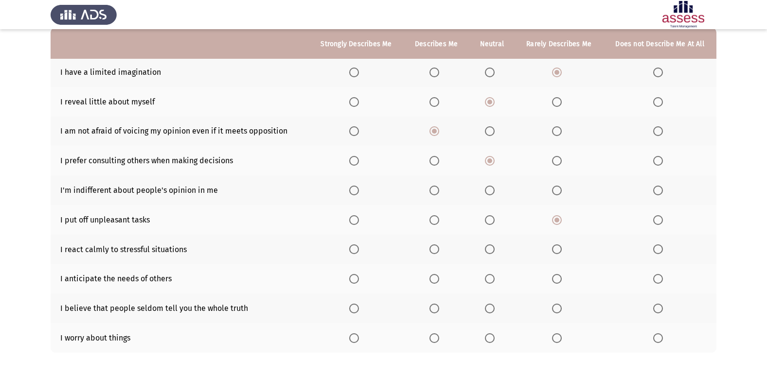
click at [433, 189] on input "Select an option" at bounding box center [434, 191] width 10 height 10
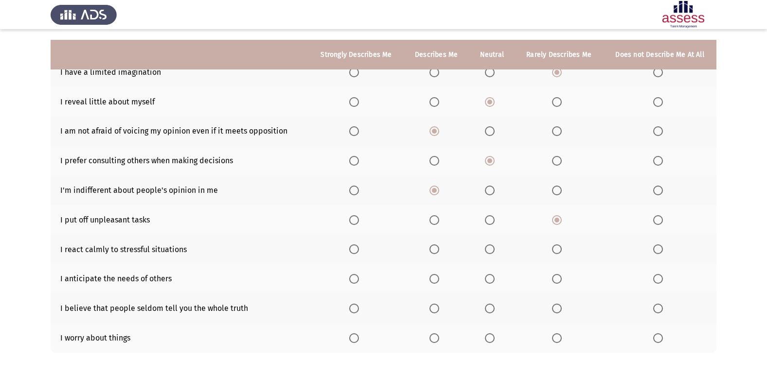
scroll to position [142, 0]
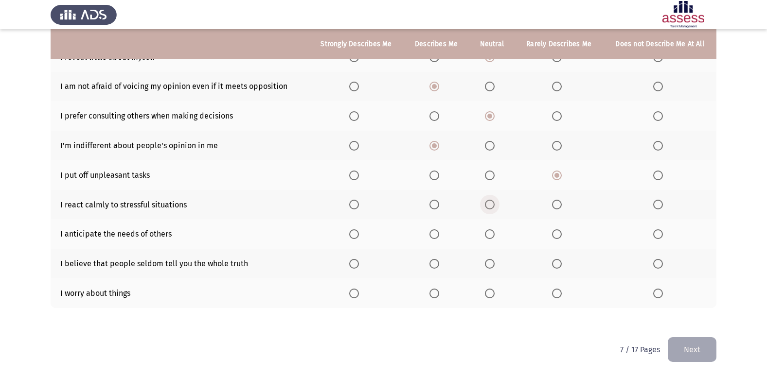
click at [490, 206] on span "Select an option" at bounding box center [490, 205] width 10 height 10
click at [490, 206] on input "Select an option" at bounding box center [490, 205] width 10 height 10
click at [489, 235] on span "Select an option" at bounding box center [490, 234] width 10 height 10
click at [489, 235] on input "Select an option" at bounding box center [490, 234] width 10 height 10
click at [356, 293] on span "Select an option" at bounding box center [354, 294] width 10 height 10
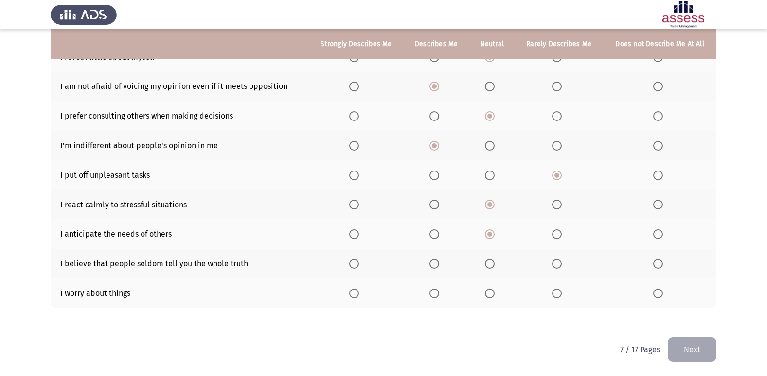
click at [356, 293] on input "Select an option" at bounding box center [354, 294] width 10 height 10
click at [496, 264] on label "Select an option" at bounding box center [492, 264] width 14 height 10
click at [494, 264] on input "Select an option" at bounding box center [490, 264] width 10 height 10
click at [442, 202] on label "Select an option" at bounding box center [436, 205] width 14 height 10
click at [439, 202] on input "Select an option" at bounding box center [434, 205] width 10 height 10
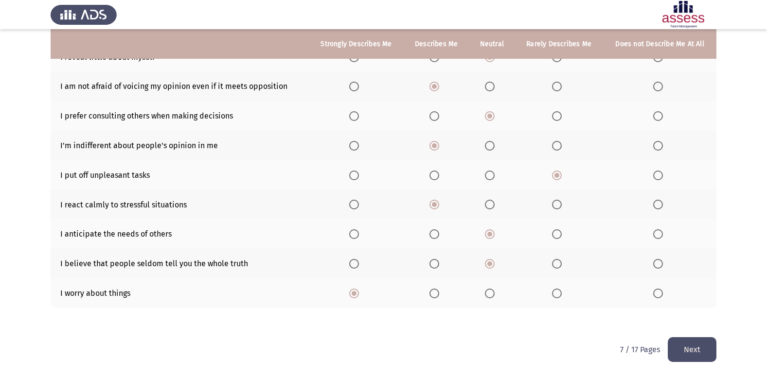
click at [698, 343] on button "Next" at bounding box center [691, 349] width 49 height 25
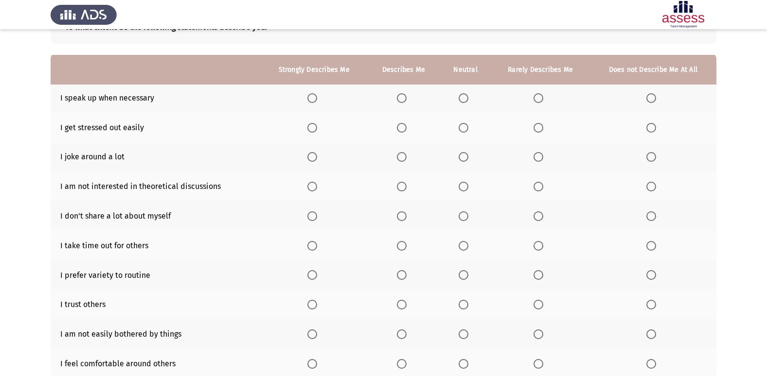
scroll to position [49, 0]
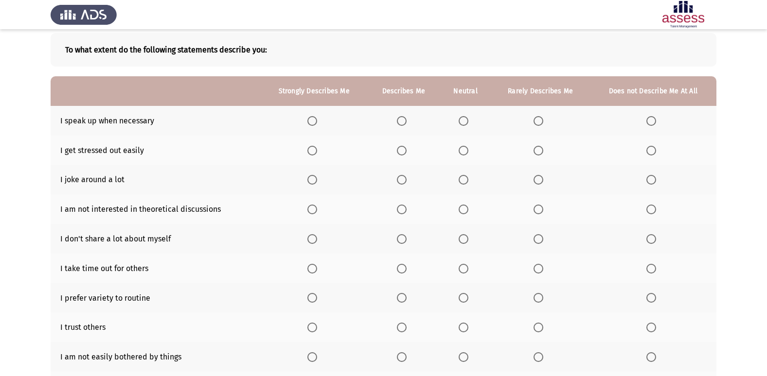
click at [310, 120] on span "Select an option" at bounding box center [312, 121] width 10 height 10
click at [310, 120] on input "Select an option" at bounding box center [312, 121] width 10 height 10
click at [464, 151] on span "Select an option" at bounding box center [463, 151] width 10 height 10
click at [464, 151] on input "Select an option" at bounding box center [463, 151] width 10 height 10
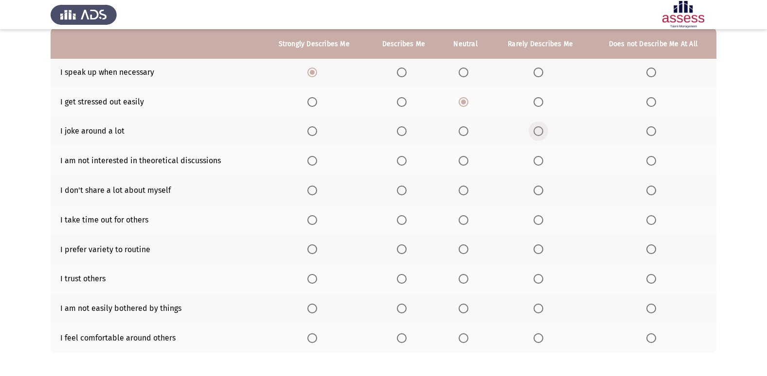
click at [540, 128] on span "Select an option" at bounding box center [538, 131] width 10 height 10
click at [540, 128] on input "Select an option" at bounding box center [538, 131] width 10 height 10
click at [544, 164] on label "Select an option" at bounding box center [540, 161] width 14 height 10
click at [543, 164] on input "Select an option" at bounding box center [538, 161] width 10 height 10
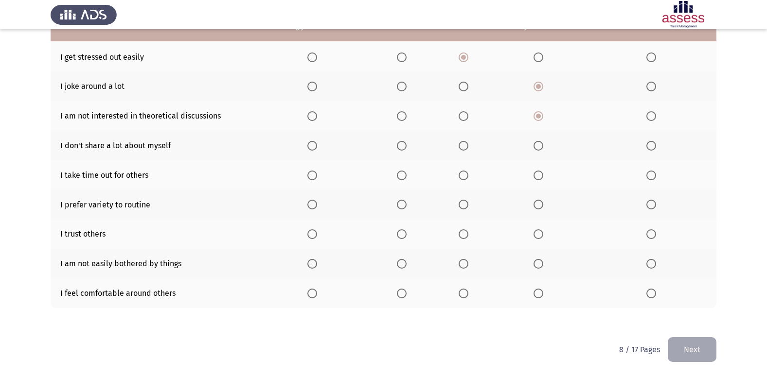
scroll to position [93, 0]
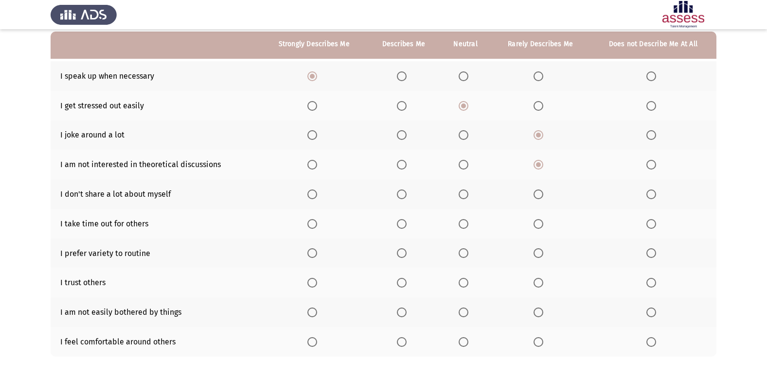
click at [459, 192] on span "Select an option" at bounding box center [463, 195] width 10 height 10
click at [459, 192] on input "Select an option" at bounding box center [463, 195] width 10 height 10
click at [543, 251] on span "Select an option" at bounding box center [538, 253] width 10 height 10
click at [543, 251] on input "Select an option" at bounding box center [538, 253] width 10 height 10
click at [406, 284] on span "Select an option" at bounding box center [402, 283] width 10 height 10
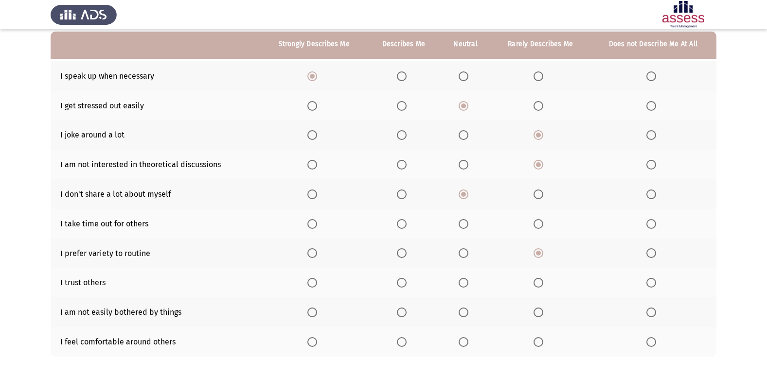
click at [406, 284] on input "Select an option" at bounding box center [402, 283] width 10 height 10
click at [464, 311] on span "Select an option" at bounding box center [463, 313] width 10 height 10
click at [464, 311] on input "Select an option" at bounding box center [463, 313] width 10 height 10
click at [405, 339] on span "Select an option" at bounding box center [402, 342] width 10 height 10
click at [405, 339] on input "Select an option" at bounding box center [402, 342] width 10 height 10
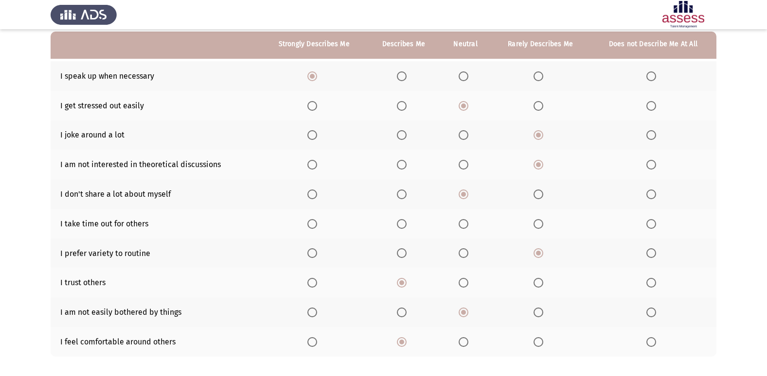
click at [314, 221] on span "Select an option" at bounding box center [312, 224] width 10 height 10
click at [314, 221] on input "Select an option" at bounding box center [312, 224] width 10 height 10
click at [715, 159] on th at bounding box center [653, 165] width 126 height 30
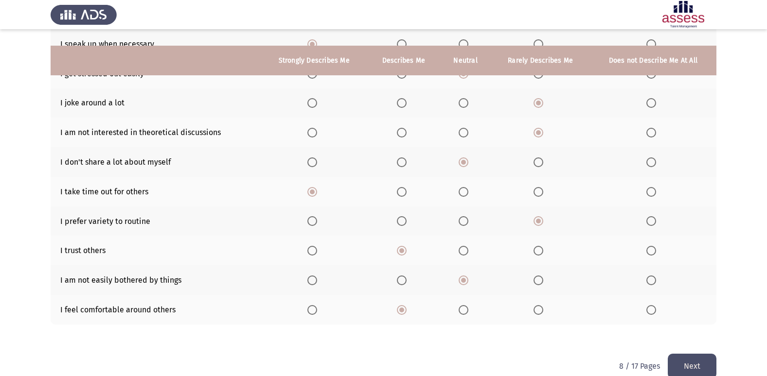
scroll to position [142, 0]
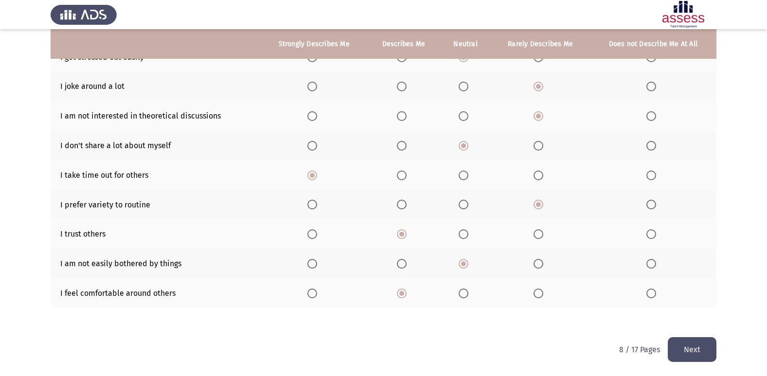
click at [683, 354] on button "Next" at bounding box center [691, 349] width 49 height 25
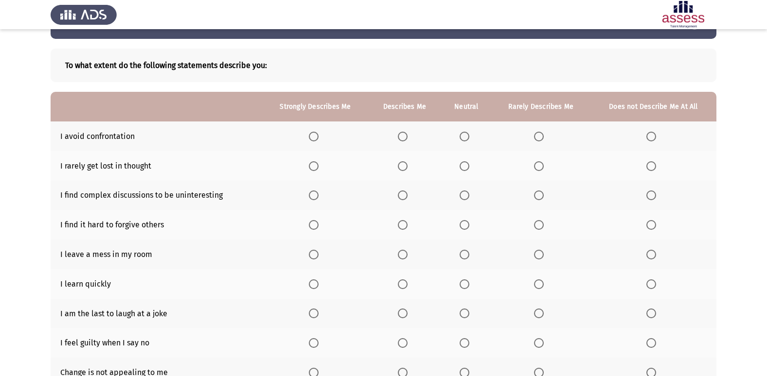
scroll to position [49, 0]
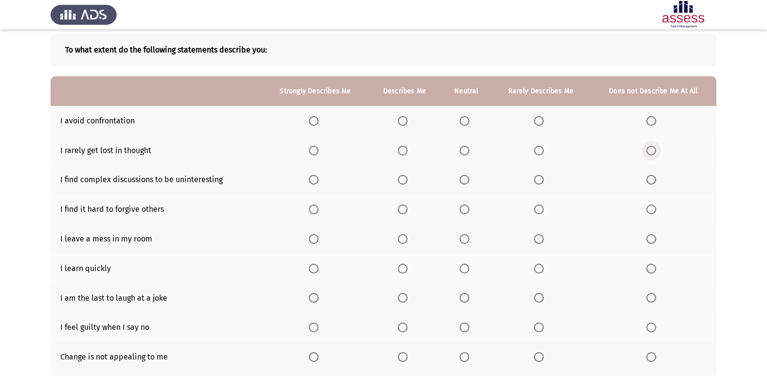
click at [653, 146] on span "Select an option" at bounding box center [651, 151] width 10 height 10
click at [653, 146] on input "Select an option" at bounding box center [651, 151] width 10 height 10
click at [541, 153] on span "Select an option" at bounding box center [539, 151] width 10 height 10
click at [541, 153] on input "Select an option" at bounding box center [539, 151] width 10 height 10
click at [401, 183] on span "Select an option" at bounding box center [403, 180] width 10 height 10
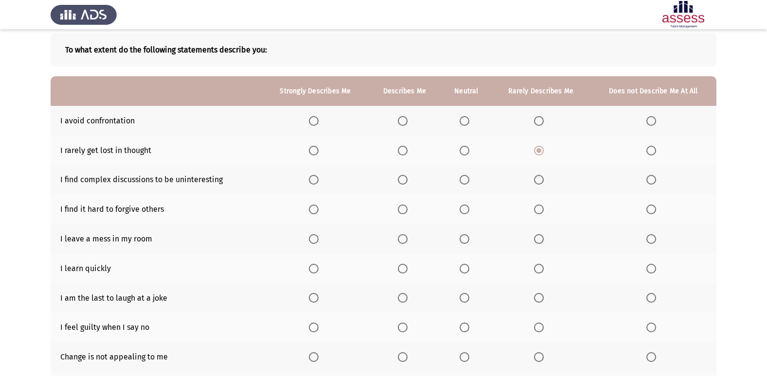
click at [401, 183] on input "Select an option" at bounding box center [403, 180] width 10 height 10
click at [409, 206] on label "Select an option" at bounding box center [405, 210] width 14 height 10
click at [407, 206] on input "Select an option" at bounding box center [403, 210] width 10 height 10
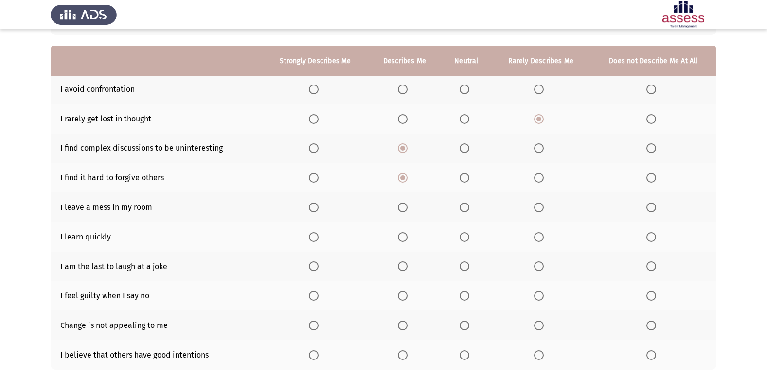
scroll to position [97, 0]
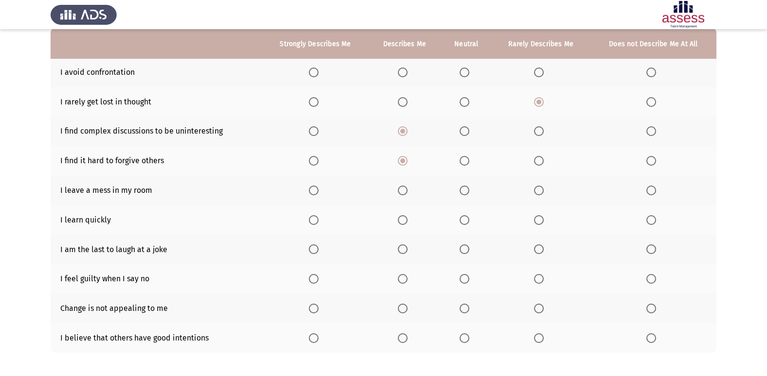
click at [536, 191] on span "Select an option" at bounding box center [539, 191] width 10 height 10
click at [536, 191] on input "Select an option" at bounding box center [539, 191] width 10 height 10
click at [313, 217] on span "Select an option" at bounding box center [314, 220] width 10 height 10
click at [313, 217] on input "Select an option" at bounding box center [314, 220] width 10 height 10
click at [652, 253] on span "Select an option" at bounding box center [651, 249] width 10 height 10
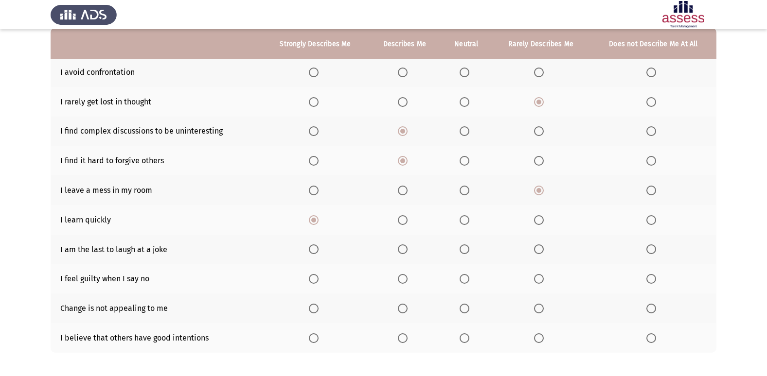
click at [652, 253] on input "Select an option" at bounding box center [651, 249] width 10 height 10
click at [539, 246] on span "Select an option" at bounding box center [539, 249] width 10 height 10
click at [539, 246] on input "Select an option" at bounding box center [539, 249] width 10 height 10
click at [535, 276] on span "Select an option" at bounding box center [539, 279] width 10 height 10
click at [535, 276] on input "Select an option" at bounding box center [539, 279] width 10 height 10
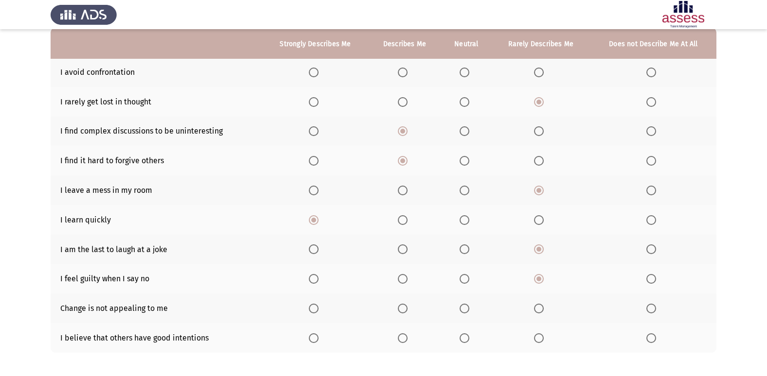
click at [467, 308] on span "Select an option" at bounding box center [464, 309] width 10 height 10
click at [467, 308] on input "Select an option" at bounding box center [464, 309] width 10 height 10
click at [315, 334] on span "Select an option" at bounding box center [314, 338] width 10 height 10
click at [315, 334] on input "Select an option" at bounding box center [314, 338] width 10 height 10
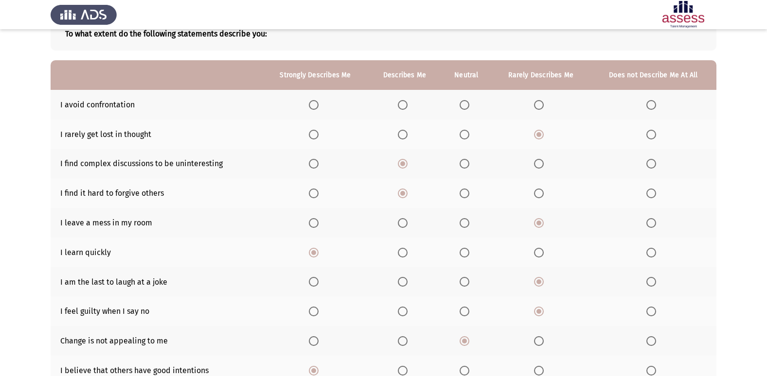
scroll to position [49, 0]
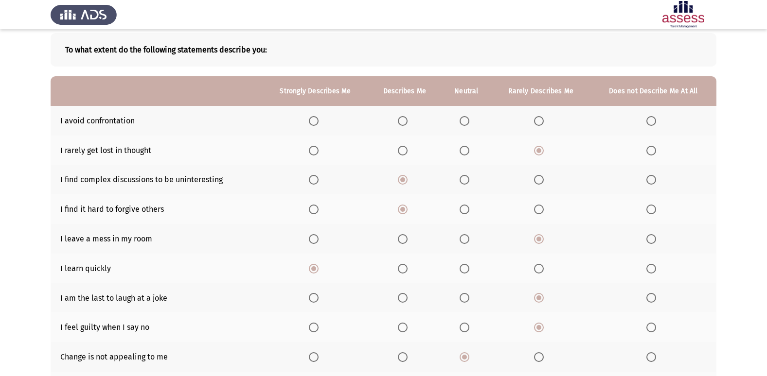
click at [470, 119] on label "Select an option" at bounding box center [466, 121] width 14 height 10
click at [469, 119] on input "Select an option" at bounding box center [464, 121] width 10 height 10
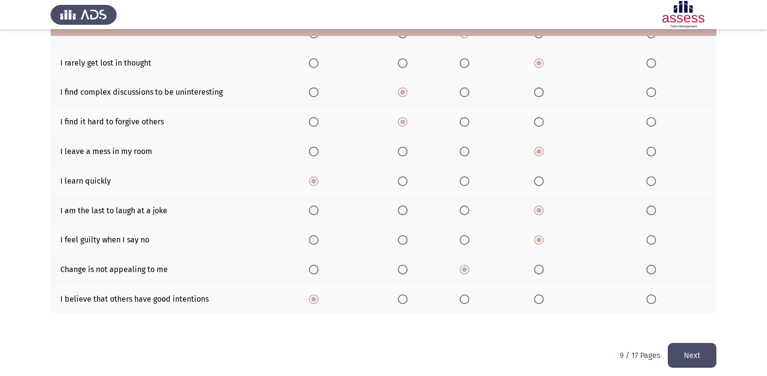
scroll to position [142, 0]
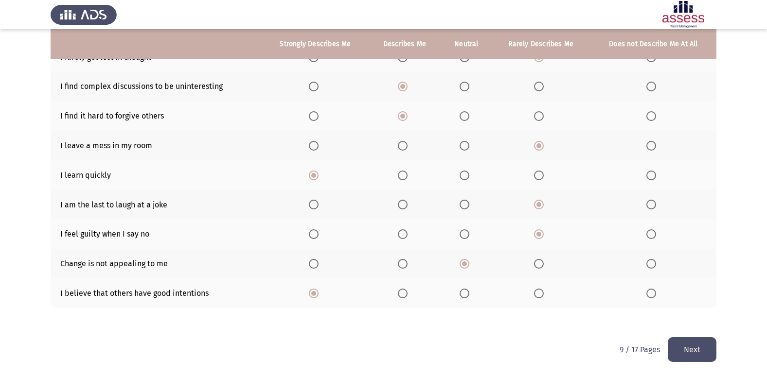
click at [708, 347] on button "Next" at bounding box center [691, 349] width 49 height 25
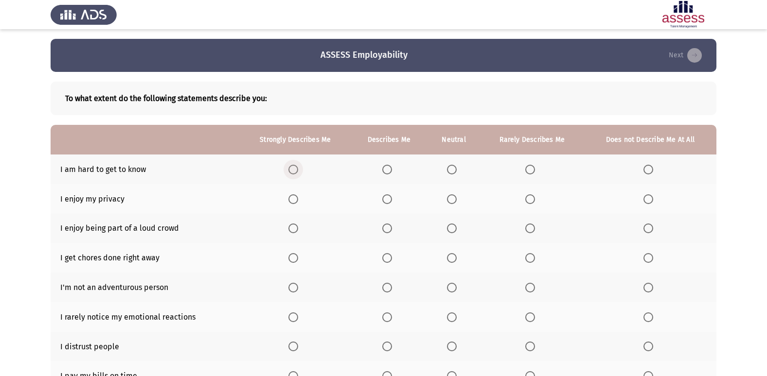
click at [292, 172] on span "Select an option" at bounding box center [293, 170] width 10 height 10
click at [292, 172] on input "Select an option" at bounding box center [293, 170] width 10 height 10
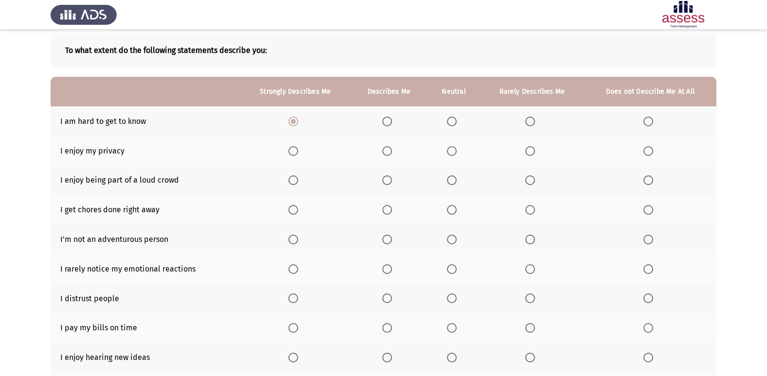
scroll to position [49, 0]
click at [292, 143] on th at bounding box center [295, 151] width 111 height 30
click at [291, 151] on span "Select an option" at bounding box center [293, 151] width 10 height 10
click at [291, 151] on input "Select an option" at bounding box center [293, 151] width 10 height 10
click at [649, 177] on span "Select an option" at bounding box center [648, 180] width 10 height 10
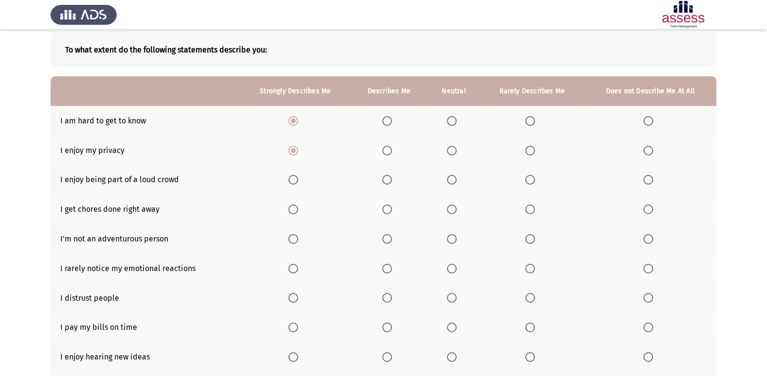
click at [649, 177] on input "Select an option" at bounding box center [648, 180] width 10 height 10
click at [530, 176] on span "Select an option" at bounding box center [530, 180] width 10 height 10
click at [530, 176] on input "Select an option" at bounding box center [530, 180] width 10 height 10
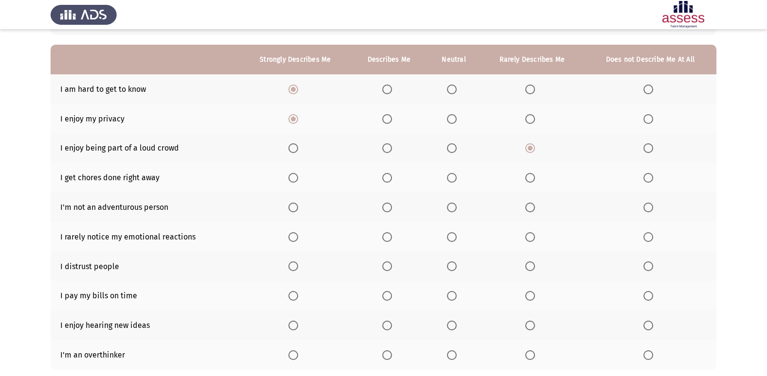
scroll to position [97, 0]
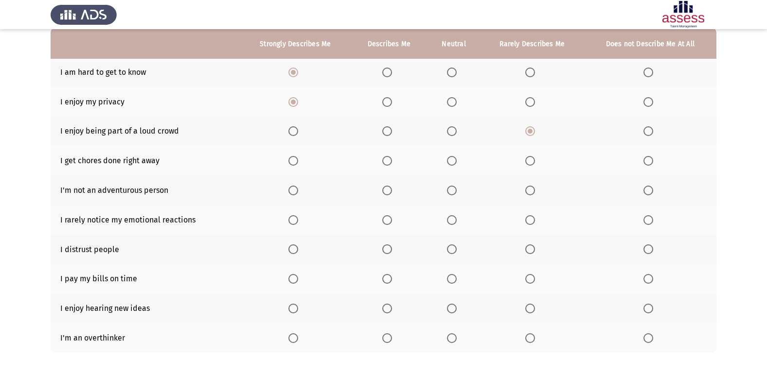
click at [648, 191] on span "Select an option" at bounding box center [648, 191] width 0 height 0
click at [648, 190] on input "Select an option" at bounding box center [648, 191] width 10 height 10
click at [648, 220] on span "Select an option" at bounding box center [648, 220] width 0 height 0
click at [648, 220] on input "Select an option" at bounding box center [648, 220] width 10 height 10
click at [531, 249] on span "Select an option" at bounding box center [530, 249] width 10 height 10
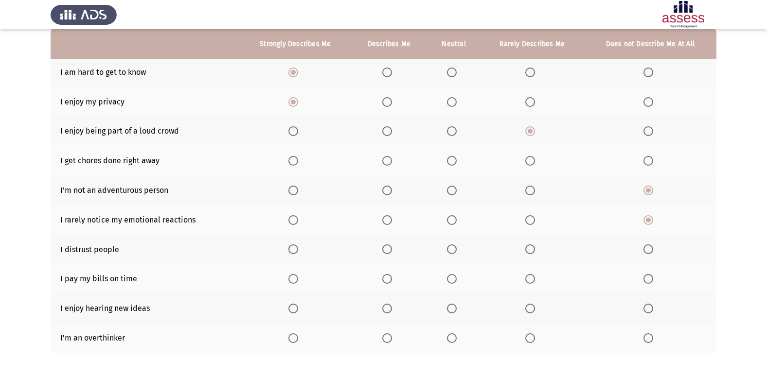
click at [531, 249] on input "Select an option" at bounding box center [530, 249] width 10 height 10
click at [298, 278] on span "Select an option" at bounding box center [293, 279] width 10 height 10
click at [298, 278] on input "Select an option" at bounding box center [293, 279] width 10 height 10
click at [293, 312] on span "Select an option" at bounding box center [293, 309] width 10 height 10
click at [293, 312] on input "Select an option" at bounding box center [293, 309] width 10 height 10
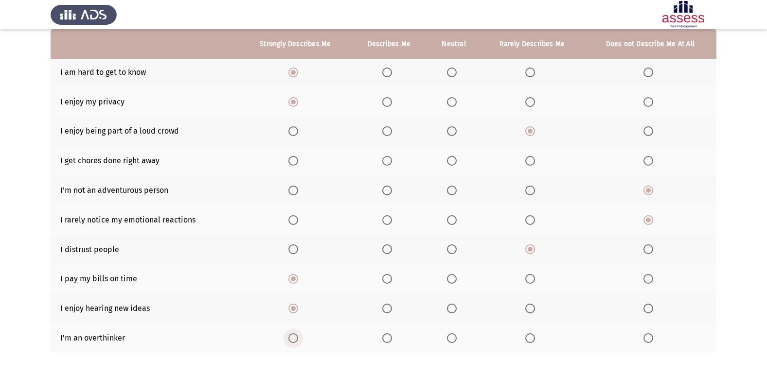
click at [297, 337] on span "Select an option" at bounding box center [293, 338] width 10 height 10
click at [297, 337] on input "Select an option" at bounding box center [293, 338] width 10 height 10
click at [456, 157] on span "Select an option" at bounding box center [452, 161] width 10 height 10
click at [456, 157] on input "Select an option" at bounding box center [452, 161] width 10 height 10
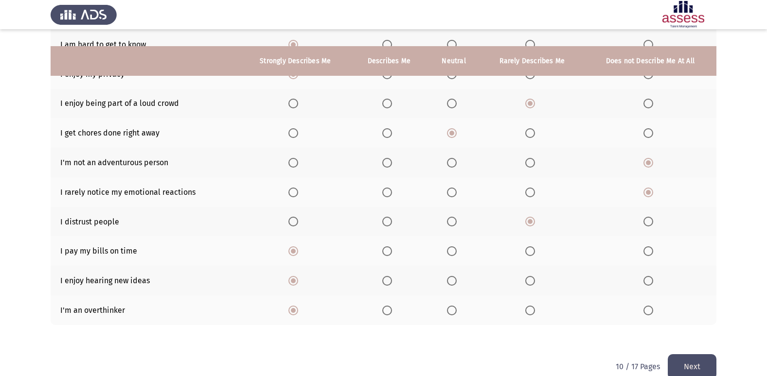
scroll to position [142, 0]
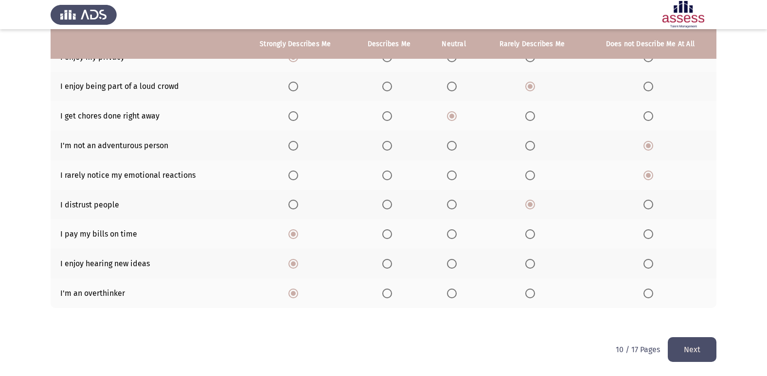
click at [688, 346] on button "Next" at bounding box center [691, 349] width 49 height 25
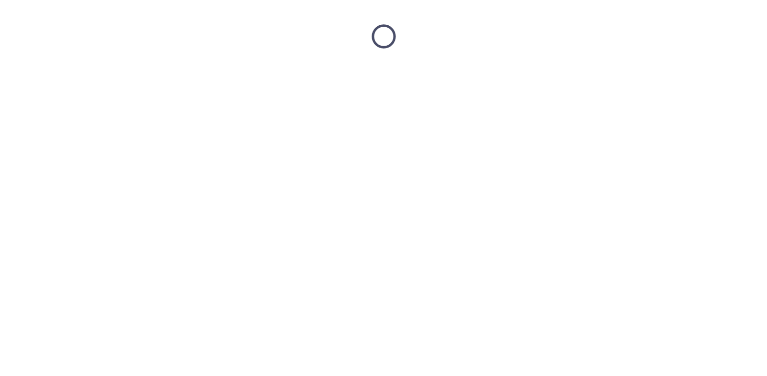
scroll to position [0, 0]
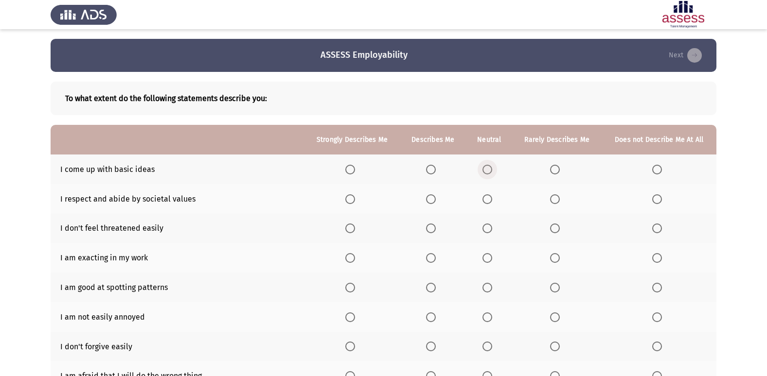
click at [490, 166] on span "Select an option" at bounding box center [487, 170] width 10 height 10
click at [490, 166] on input "Select an option" at bounding box center [487, 170] width 10 height 10
click at [355, 198] on span "Select an option" at bounding box center [350, 199] width 10 height 10
click at [355, 198] on input "Select an option" at bounding box center [350, 199] width 10 height 10
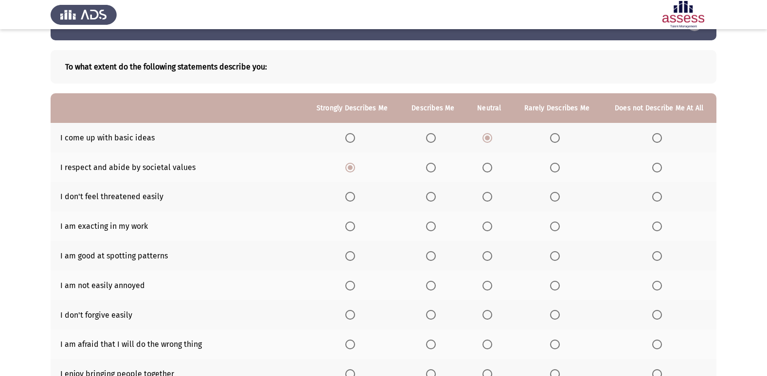
scroll to position [49, 0]
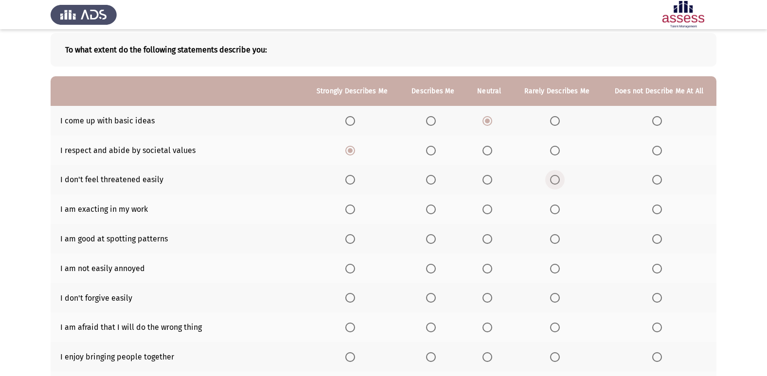
click at [559, 179] on span "Select an option" at bounding box center [555, 180] width 10 height 10
click at [559, 179] on input "Select an option" at bounding box center [555, 180] width 10 height 10
click at [437, 209] on label "Select an option" at bounding box center [433, 210] width 14 height 10
click at [436, 209] on input "Select an option" at bounding box center [431, 210] width 10 height 10
click at [483, 209] on span "Select an option" at bounding box center [487, 210] width 10 height 10
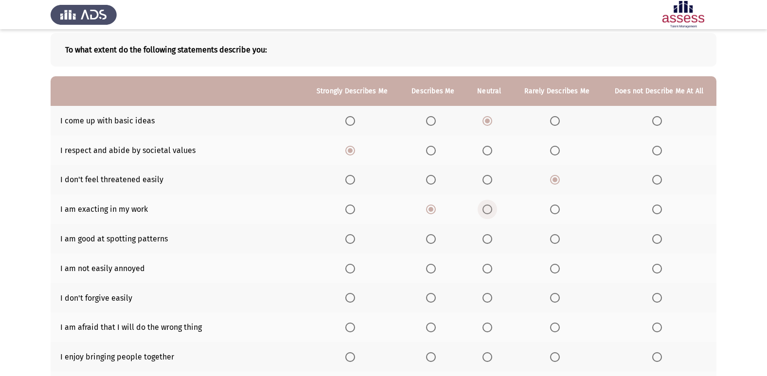
click at [483, 209] on input "Select an option" at bounding box center [487, 210] width 10 height 10
click at [431, 209] on span "Select an option" at bounding box center [431, 210] width 10 height 10
click at [431, 209] on input "Select an option" at bounding box center [431, 210] width 10 height 10
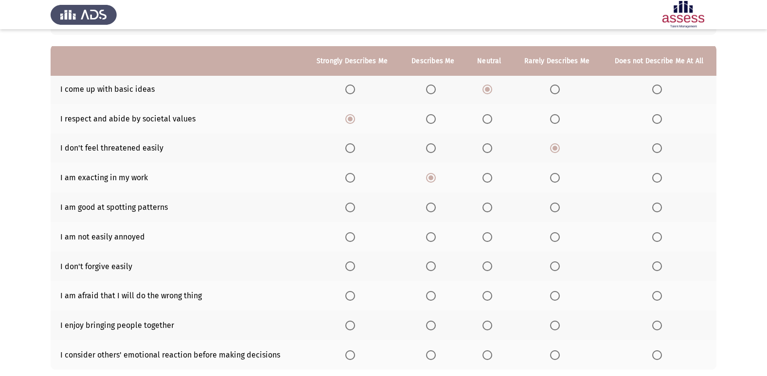
scroll to position [97, 0]
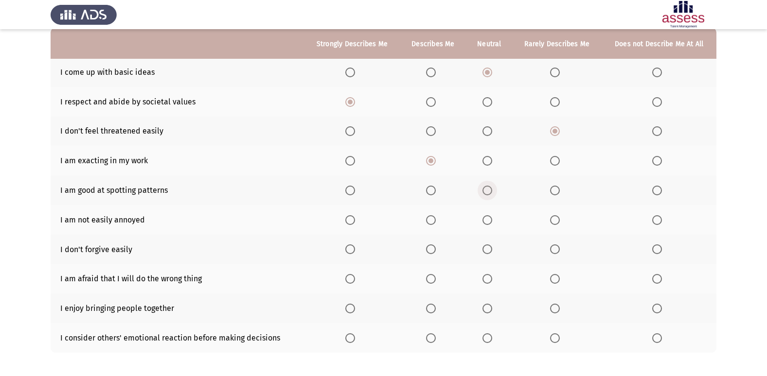
click at [490, 189] on span "Select an option" at bounding box center [487, 191] width 10 height 10
click at [490, 189] on input "Select an option" at bounding box center [487, 191] width 10 height 10
click at [432, 218] on span "Select an option" at bounding box center [431, 220] width 10 height 10
click at [432, 218] on input "Select an option" at bounding box center [431, 220] width 10 height 10
click at [432, 251] on span "Select an option" at bounding box center [431, 249] width 10 height 10
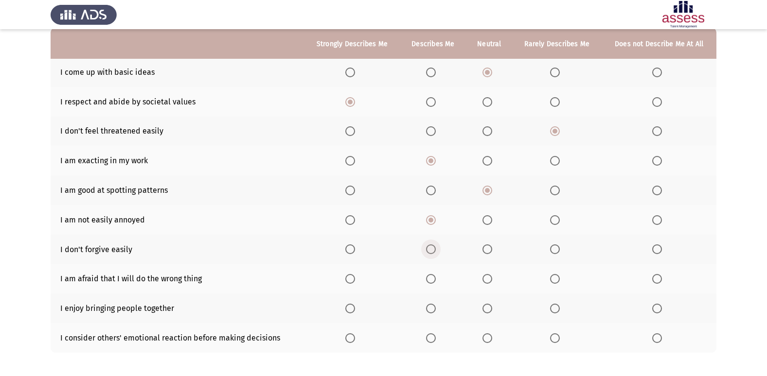
click at [432, 251] on input "Select an option" at bounding box center [431, 249] width 10 height 10
click at [436, 279] on span "Select an option" at bounding box center [431, 279] width 10 height 10
click at [436, 279] on input "Select an option" at bounding box center [431, 279] width 10 height 10
click at [347, 310] on span "Select an option" at bounding box center [350, 309] width 10 height 10
click at [347, 310] on input "Select an option" at bounding box center [350, 309] width 10 height 10
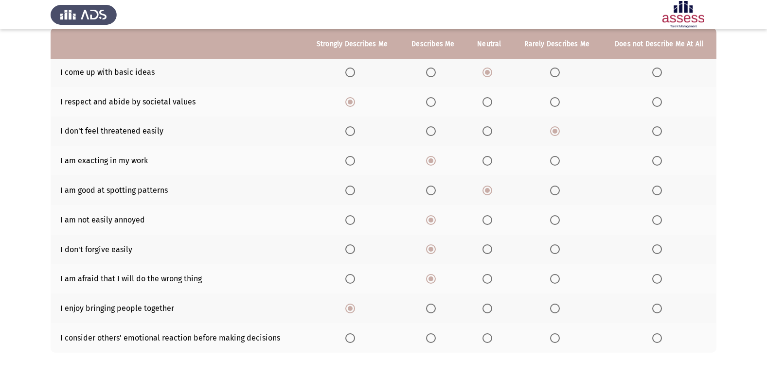
click at [353, 338] on span "Select an option" at bounding box center [350, 338] width 10 height 10
click at [353, 338] on input "Select an option" at bounding box center [350, 338] width 10 height 10
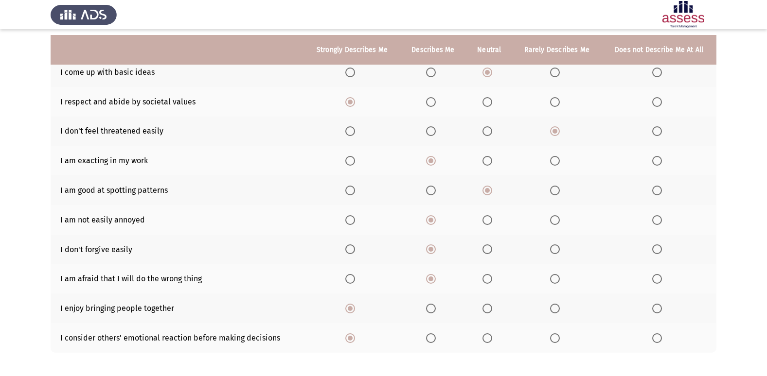
scroll to position [142, 0]
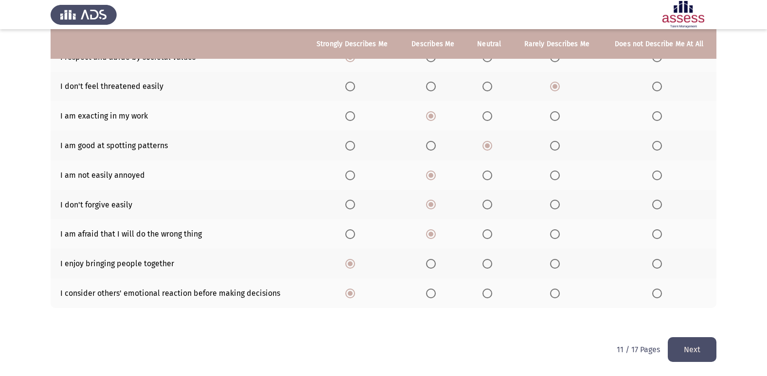
click at [708, 339] on button "Next" at bounding box center [691, 349] width 49 height 25
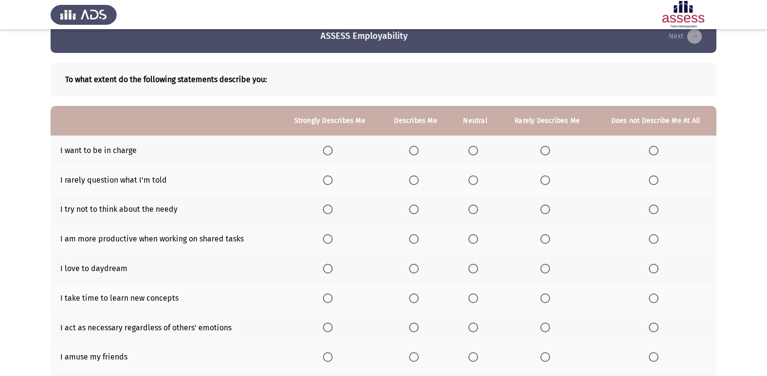
scroll to position [15, 0]
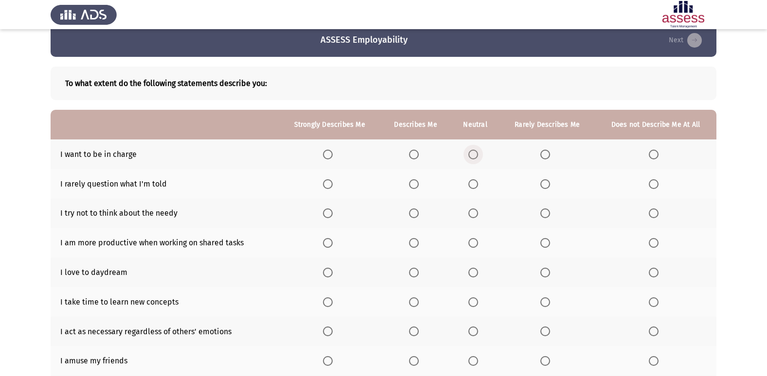
click at [476, 157] on span "Select an option" at bounding box center [473, 155] width 10 height 10
click at [476, 157] on input "Select an option" at bounding box center [473, 155] width 10 height 10
click at [551, 185] on label "Select an option" at bounding box center [547, 184] width 14 height 10
click at [550, 185] on input "Select an option" at bounding box center [545, 184] width 10 height 10
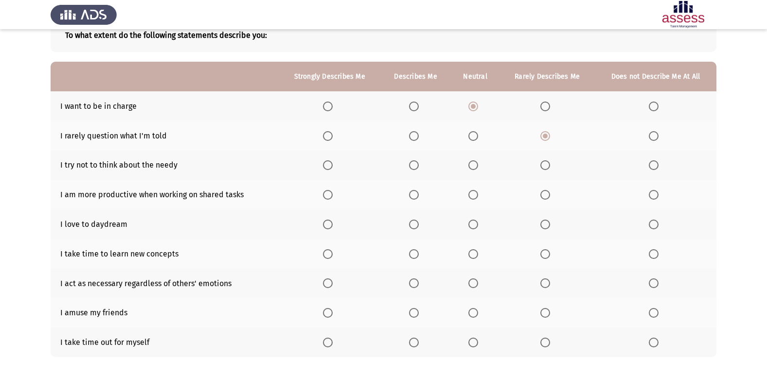
scroll to position [64, 0]
click at [478, 168] on span "Select an option" at bounding box center [473, 165] width 10 height 10
click at [478, 168] on input "Select an option" at bounding box center [473, 165] width 10 height 10
click at [331, 193] on span "Select an option" at bounding box center [328, 195] width 10 height 10
click at [331, 193] on input "Select an option" at bounding box center [328, 195] width 10 height 10
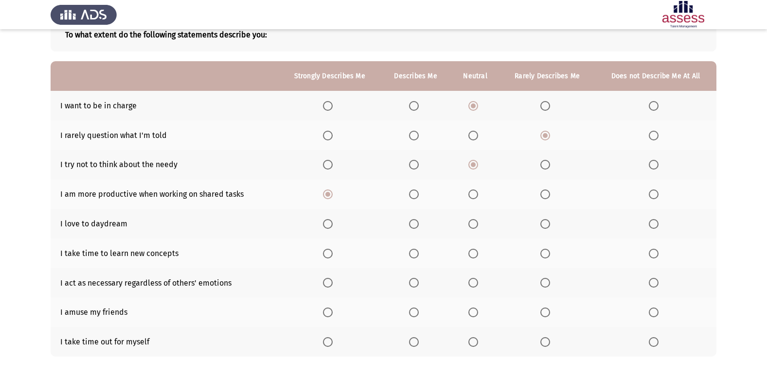
click at [415, 219] on span "Select an option" at bounding box center [414, 224] width 10 height 10
click at [415, 219] on input "Select an option" at bounding box center [414, 224] width 10 height 10
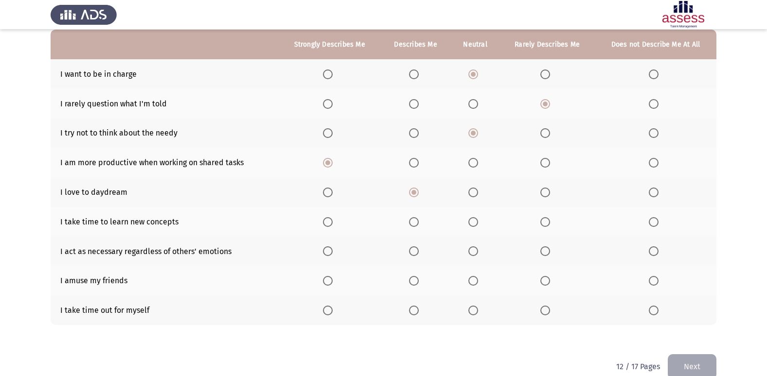
scroll to position [112, 0]
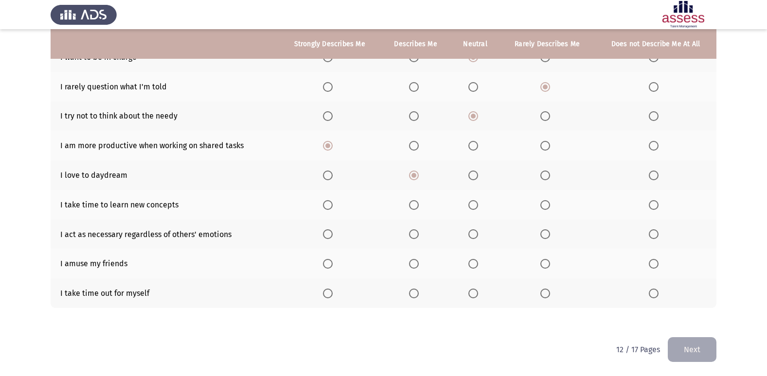
click at [415, 203] on span "Select an option" at bounding box center [414, 205] width 10 height 10
click at [415, 203] on input "Select an option" at bounding box center [414, 205] width 10 height 10
click at [412, 295] on span "Select an option" at bounding box center [414, 294] width 10 height 10
click at [412, 295] on input "Select an option" at bounding box center [414, 294] width 10 height 10
click at [481, 253] on th at bounding box center [475, 264] width 49 height 30
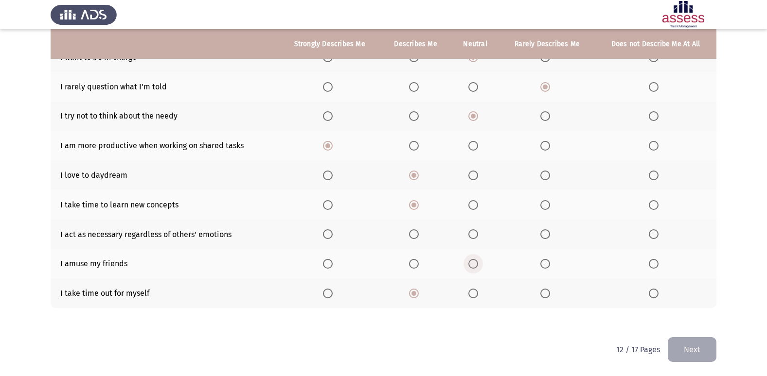
click at [481, 262] on label "Select an option" at bounding box center [475, 264] width 14 height 10
click at [478, 262] on input "Select an option" at bounding box center [473, 264] width 10 height 10
click at [331, 234] on span "Select an option" at bounding box center [328, 234] width 10 height 10
click at [331, 234] on input "Select an option" at bounding box center [328, 234] width 10 height 10
click at [414, 231] on span "Select an option" at bounding box center [414, 234] width 10 height 10
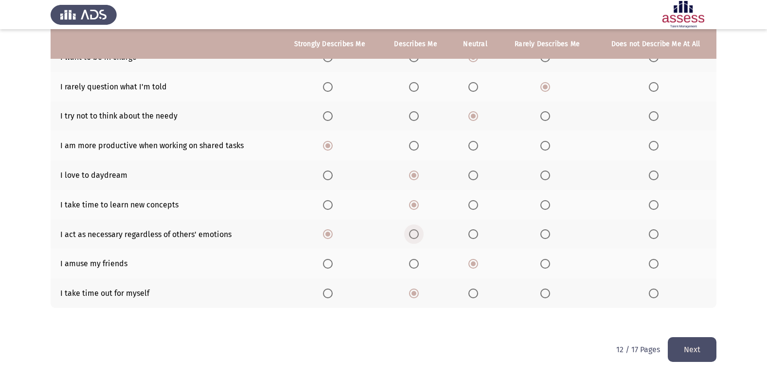
click at [414, 231] on input "Select an option" at bounding box center [414, 234] width 10 height 10
click at [706, 348] on button "Next" at bounding box center [691, 349] width 49 height 25
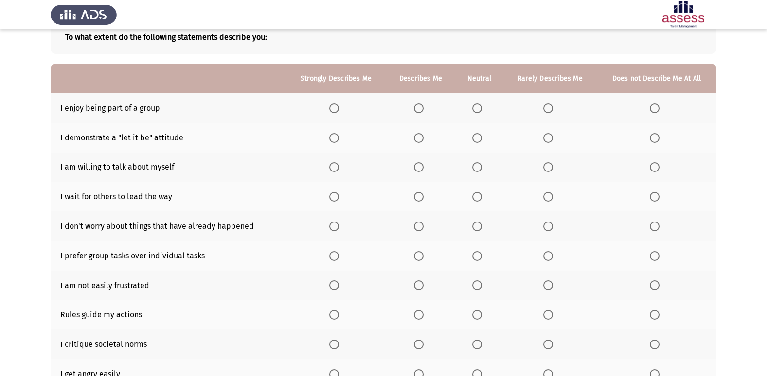
scroll to position [45, 0]
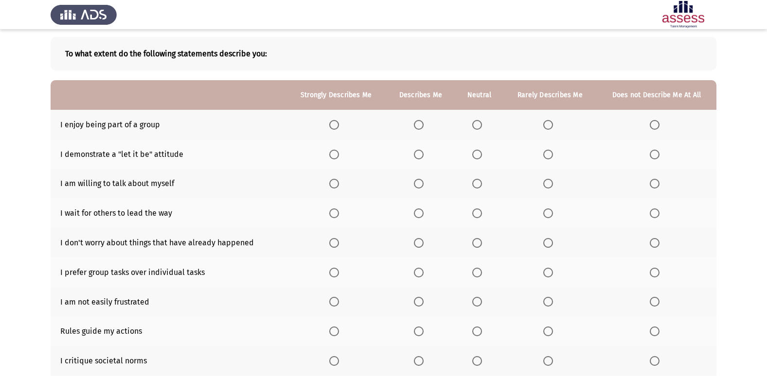
click at [332, 121] on span "Select an option" at bounding box center [334, 125] width 10 height 10
click at [332, 121] on input "Select an option" at bounding box center [334, 125] width 10 height 10
click at [483, 151] on label "Select an option" at bounding box center [479, 155] width 14 height 10
click at [482, 151] on input "Select an option" at bounding box center [477, 155] width 10 height 10
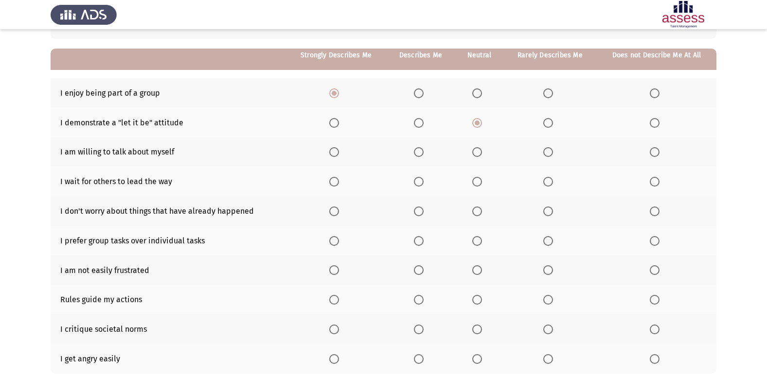
scroll to position [93, 0]
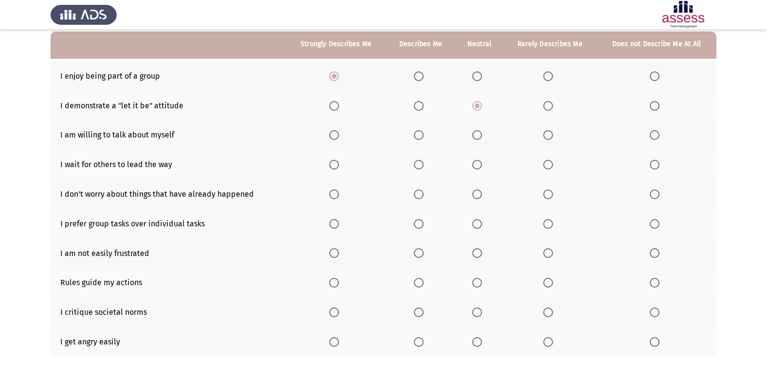
click at [415, 135] on span "Select an option" at bounding box center [419, 135] width 10 height 10
click at [415, 135] on input "Select an option" at bounding box center [419, 135] width 10 height 10
click at [476, 161] on span "Select an option" at bounding box center [477, 165] width 10 height 10
click at [476, 161] on input "Select an option" at bounding box center [477, 165] width 10 height 10
click at [661, 196] on label "Select an option" at bounding box center [656, 195] width 14 height 10
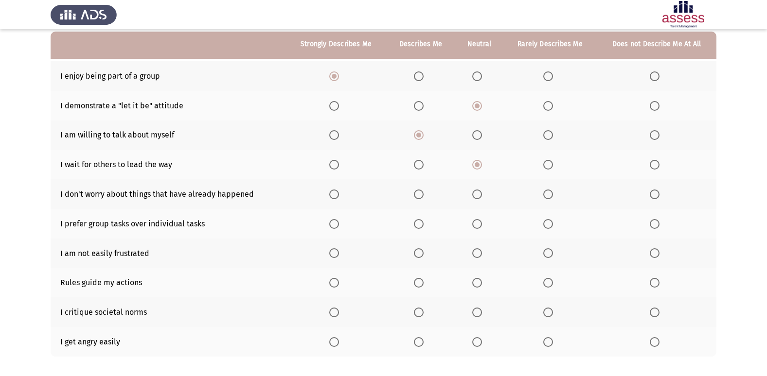
click at [659, 196] on input "Select an option" at bounding box center [654, 195] width 10 height 10
click at [334, 224] on span "Select an option" at bounding box center [334, 224] width 0 height 0
click at [335, 224] on input "Select an option" at bounding box center [334, 224] width 10 height 10
click at [421, 253] on span "Select an option" at bounding box center [419, 253] width 10 height 10
click at [421, 253] on input "Select an option" at bounding box center [419, 253] width 10 height 10
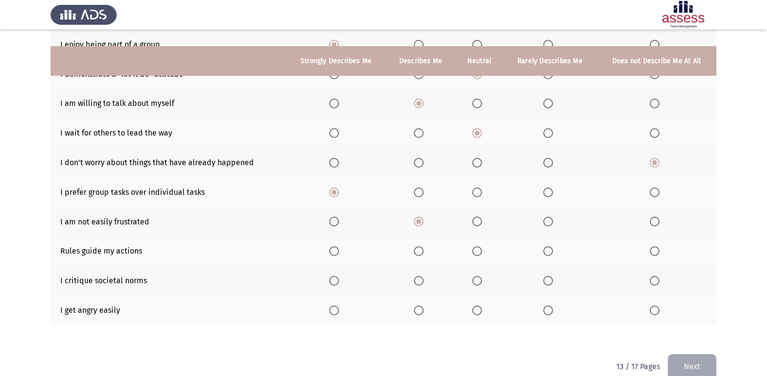
scroll to position [142, 0]
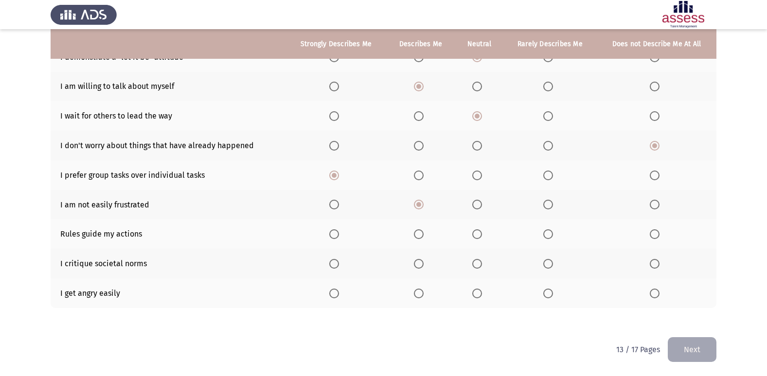
click at [483, 204] on label "Select an option" at bounding box center [479, 205] width 14 height 10
click at [482, 204] on input "Select an option" at bounding box center [477, 205] width 10 height 10
click at [419, 231] on span "Select an option" at bounding box center [419, 234] width 10 height 10
click at [419, 231] on input "Select an option" at bounding box center [419, 234] width 10 height 10
click at [478, 259] on span "Select an option" at bounding box center [477, 264] width 10 height 10
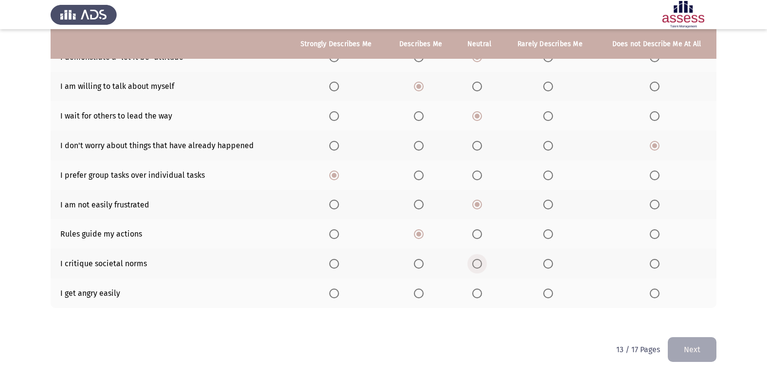
click at [478, 259] on input "Select an option" at bounding box center [477, 264] width 10 height 10
click at [544, 298] on span "Select an option" at bounding box center [548, 294] width 10 height 10
click at [544, 298] on input "Select an option" at bounding box center [548, 294] width 10 height 10
click at [544, 293] on span "Select an option" at bounding box center [548, 294] width 10 height 10
click at [544, 293] on input "Select an option" at bounding box center [548, 294] width 10 height 10
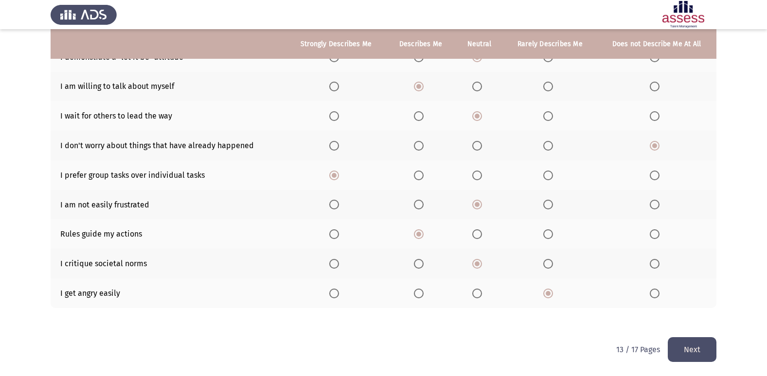
click at [691, 353] on button "Next" at bounding box center [691, 349] width 49 height 25
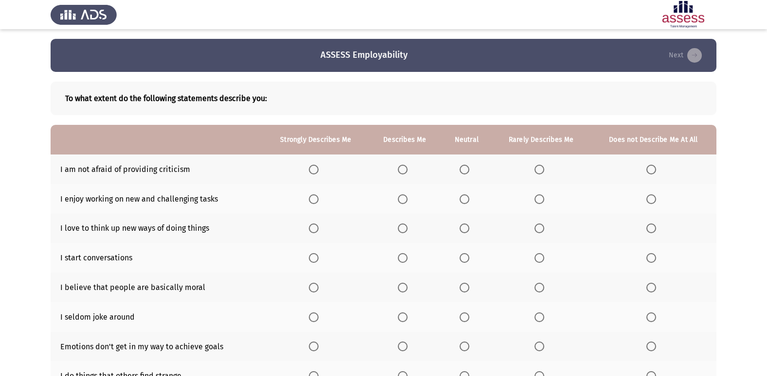
click at [401, 199] on span "Select an option" at bounding box center [403, 199] width 10 height 10
click at [401, 199] on input "Select an option" at bounding box center [403, 199] width 10 height 10
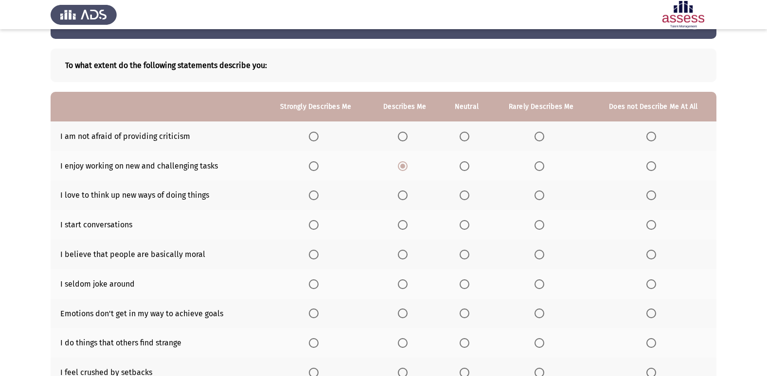
scroll to position [49, 0]
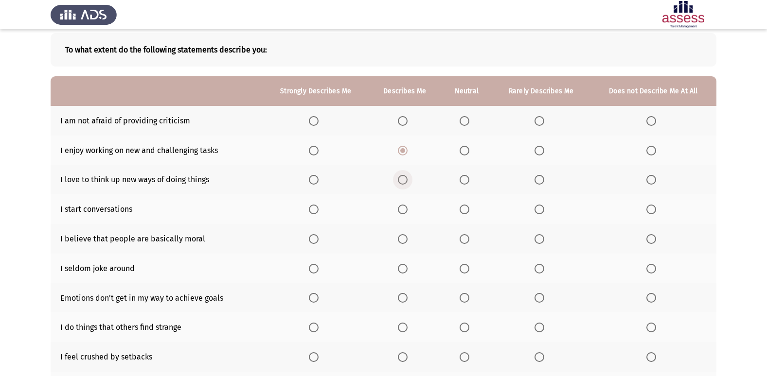
click at [405, 181] on span "Select an option" at bounding box center [403, 180] width 10 height 10
click at [405, 181] on input "Select an option" at bounding box center [403, 180] width 10 height 10
click at [543, 210] on span "Select an option" at bounding box center [539, 210] width 10 height 10
click at [543, 210] on input "Select an option" at bounding box center [539, 210] width 10 height 10
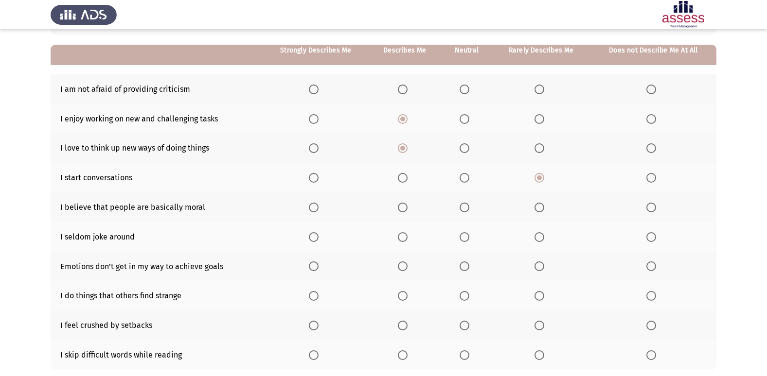
scroll to position [97, 0]
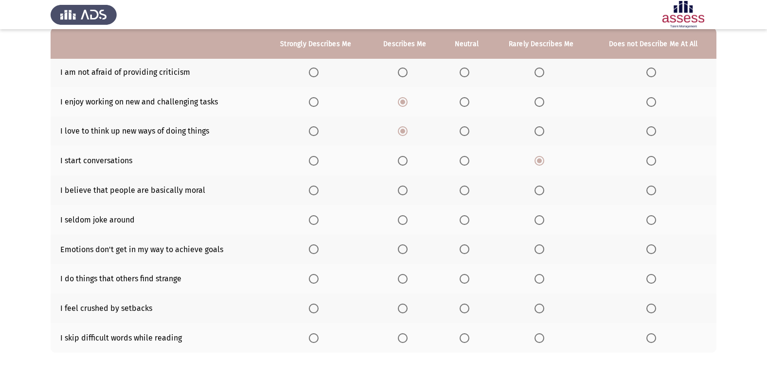
click at [317, 188] on span "Select an option" at bounding box center [314, 191] width 10 height 10
click at [317, 188] on input "Select an option" at bounding box center [314, 191] width 10 height 10
click at [464, 222] on span "Select an option" at bounding box center [464, 220] width 10 height 10
click at [464, 222] on input "Select an option" at bounding box center [464, 220] width 10 height 10
click at [535, 245] on span "Select an option" at bounding box center [539, 249] width 10 height 10
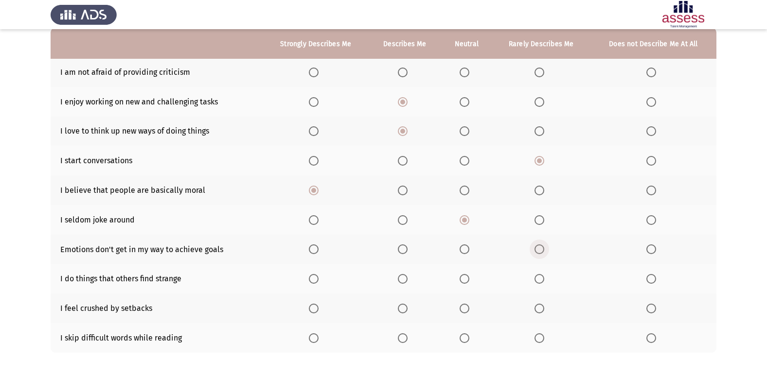
click at [535, 245] on input "Select an option" at bounding box center [539, 249] width 10 height 10
click at [317, 280] on span "Select an option" at bounding box center [314, 279] width 10 height 10
click at [317, 280] on input "Select an option" at bounding box center [314, 279] width 10 height 10
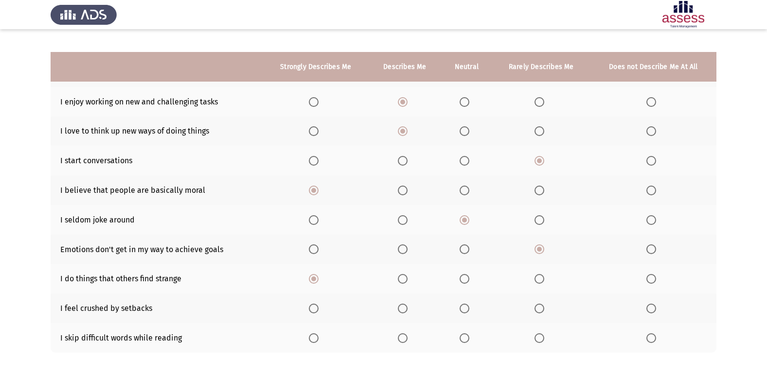
scroll to position [142, 0]
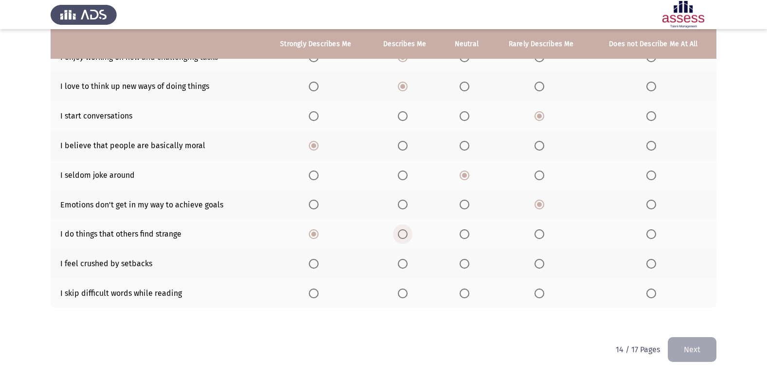
click at [410, 236] on label "Select an option" at bounding box center [405, 234] width 14 height 10
click at [407, 236] on input "Select an option" at bounding box center [403, 234] width 10 height 10
click at [463, 263] on span "Select an option" at bounding box center [464, 264] width 10 height 10
click at [463, 263] on input "Select an option" at bounding box center [464, 264] width 10 height 10
click at [407, 293] on span "Select an option" at bounding box center [403, 294] width 10 height 10
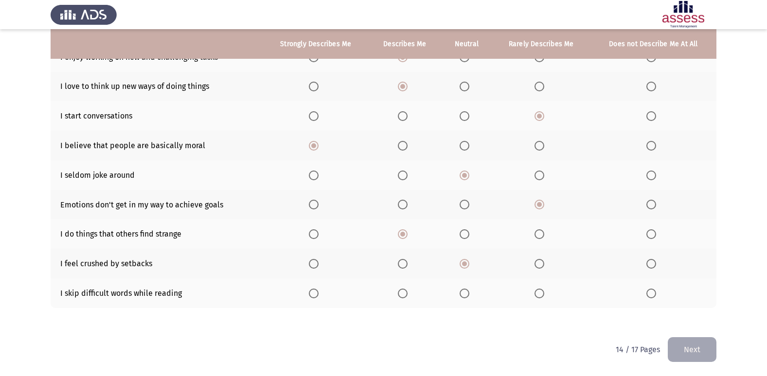
click at [407, 293] on input "Select an option" at bounding box center [403, 294] width 10 height 10
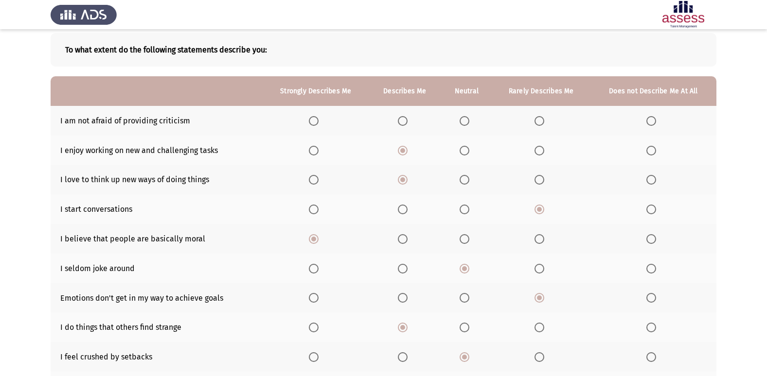
scroll to position [45, 0]
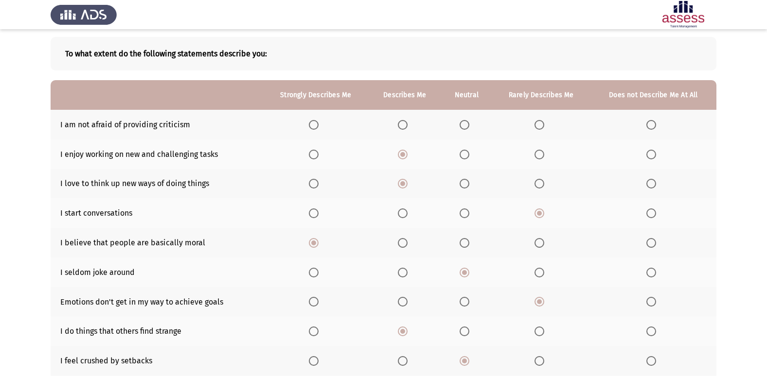
click at [402, 125] on span "Select an option" at bounding box center [402, 125] width 0 height 0
click at [403, 124] on input "Select an option" at bounding box center [403, 125] width 10 height 10
click at [736, 172] on app-assessment-container "ASSESS Employability Next To what extent do the following statements describe y…" at bounding box center [383, 214] width 767 height 440
click at [465, 126] on span "Select an option" at bounding box center [464, 125] width 10 height 10
click at [465, 126] on input "Select an option" at bounding box center [464, 125] width 10 height 10
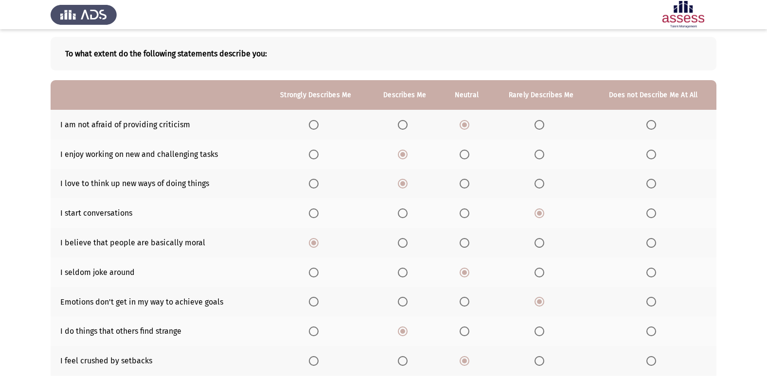
click at [730, 116] on app-assessment-container "ASSESS Employability Next To what extent do the following statements describe y…" at bounding box center [383, 214] width 767 height 440
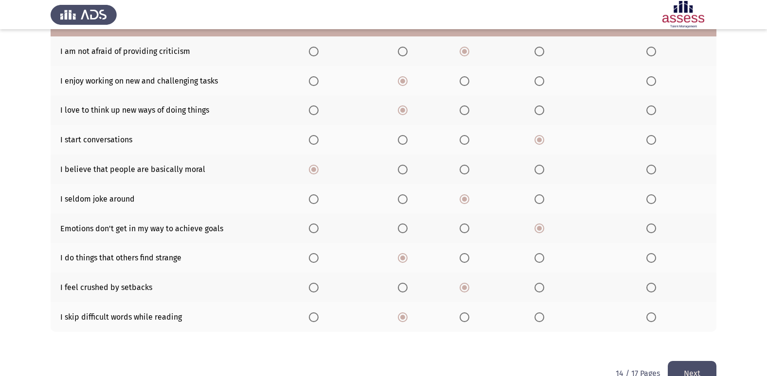
scroll to position [142, 0]
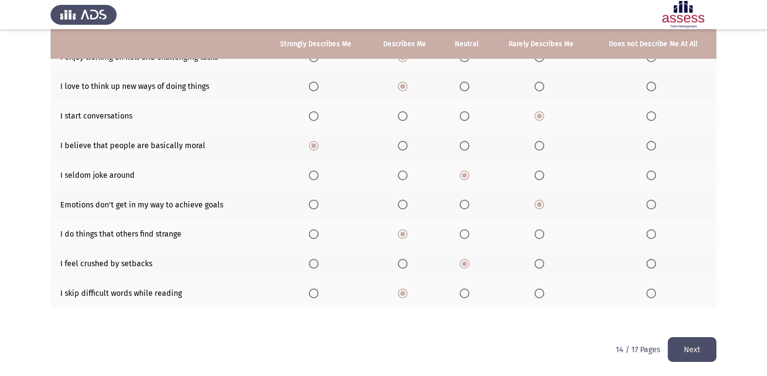
click at [700, 342] on button "Next" at bounding box center [691, 349] width 49 height 25
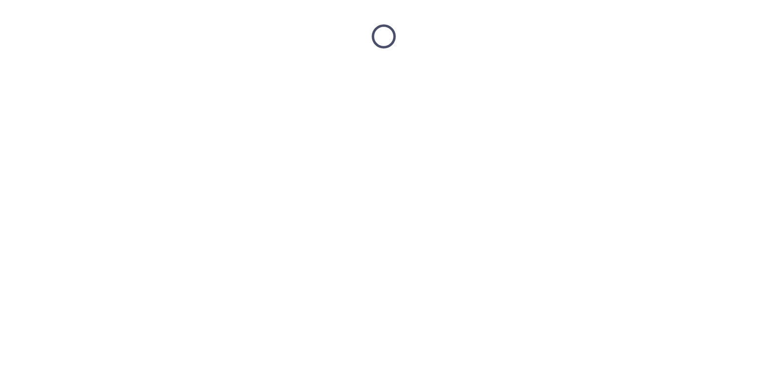
scroll to position [0, 0]
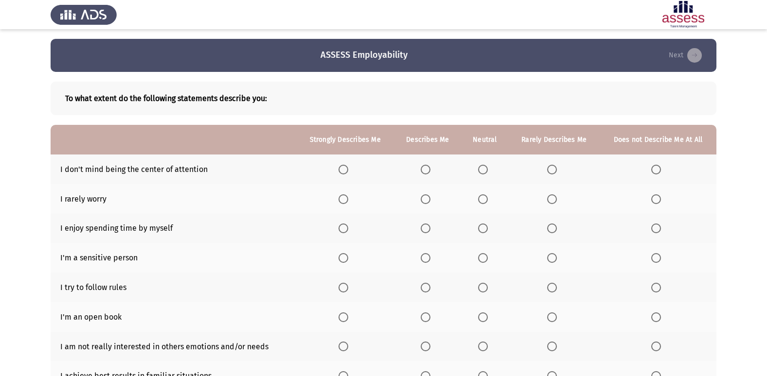
click at [554, 168] on span "Select an option" at bounding box center [552, 170] width 10 height 10
click at [554, 168] on input "Select an option" at bounding box center [552, 170] width 10 height 10
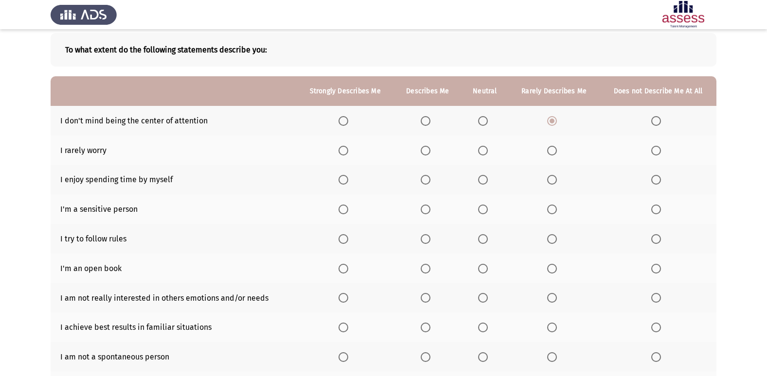
click at [549, 152] on span "Select an option" at bounding box center [552, 151] width 10 height 10
click at [549, 152] on input "Select an option" at bounding box center [552, 151] width 10 height 10
click at [346, 178] on span "Select an option" at bounding box center [343, 180] width 10 height 10
click at [346, 178] on input "Select an option" at bounding box center [343, 180] width 10 height 10
click at [342, 210] on span "Select an option" at bounding box center [343, 210] width 10 height 10
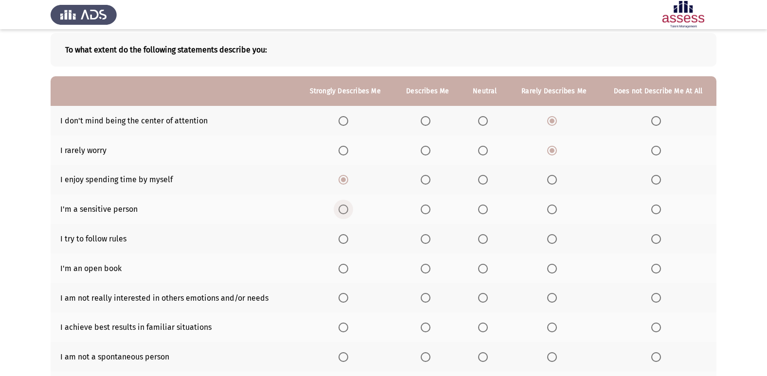
click at [342, 210] on input "Select an option" at bounding box center [343, 210] width 10 height 10
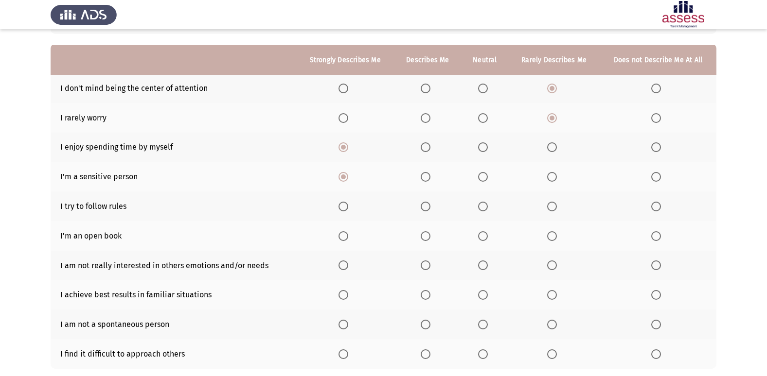
scroll to position [97, 0]
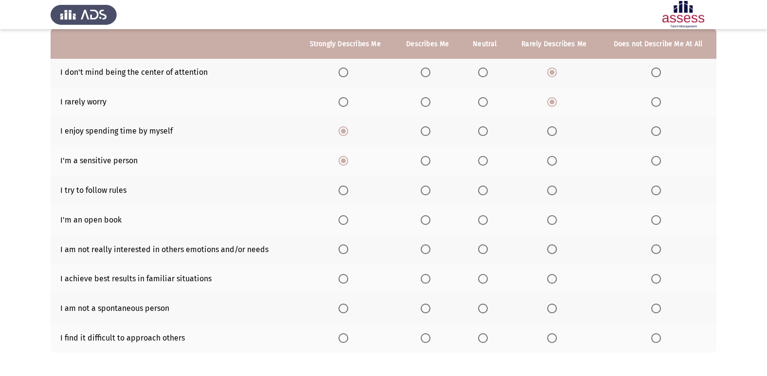
click at [339, 188] on th at bounding box center [345, 190] width 98 height 30
click at [343, 188] on span "Select an option" at bounding box center [343, 191] width 10 height 10
click at [343, 188] on input "Select an option" at bounding box center [343, 191] width 10 height 10
click at [487, 223] on span "Select an option" at bounding box center [483, 220] width 10 height 10
click at [487, 223] on input "Select an option" at bounding box center [483, 220] width 10 height 10
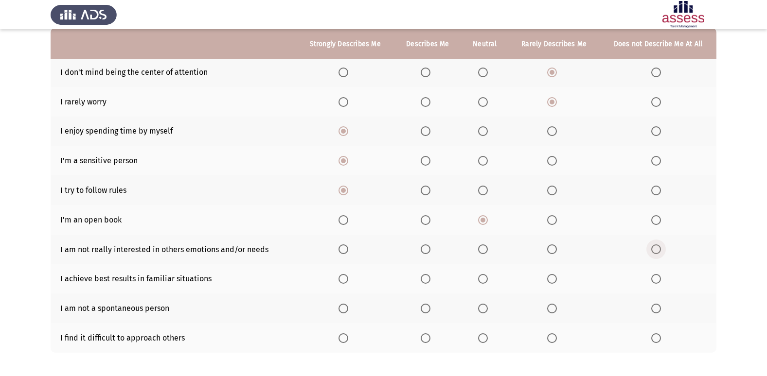
click at [659, 252] on span "Select an option" at bounding box center [656, 249] width 10 height 10
click at [659, 252] on input "Select an option" at bounding box center [656, 249] width 10 height 10
click at [430, 280] on span "Select an option" at bounding box center [425, 279] width 10 height 10
click at [430, 280] on input "Select an option" at bounding box center [425, 279] width 10 height 10
click at [662, 312] on label "Select an option" at bounding box center [658, 309] width 14 height 10
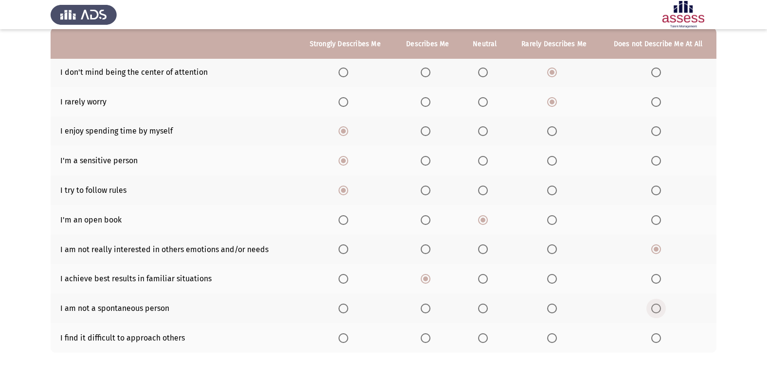
click at [661, 312] on input "Select an option" at bounding box center [656, 309] width 10 height 10
click at [482, 337] on span "Select an option" at bounding box center [483, 338] width 10 height 10
click at [482, 337] on input "Select an option" at bounding box center [483, 338] width 10 height 10
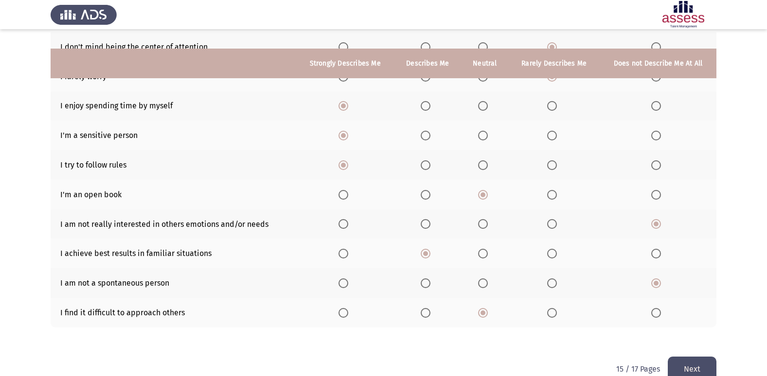
scroll to position [142, 0]
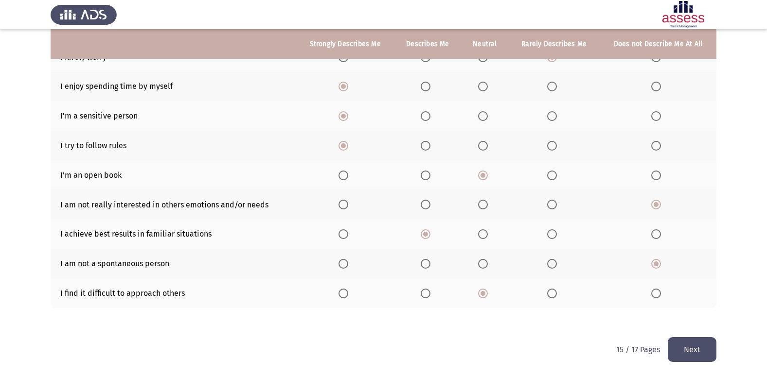
click at [700, 345] on button "Next" at bounding box center [691, 349] width 49 height 25
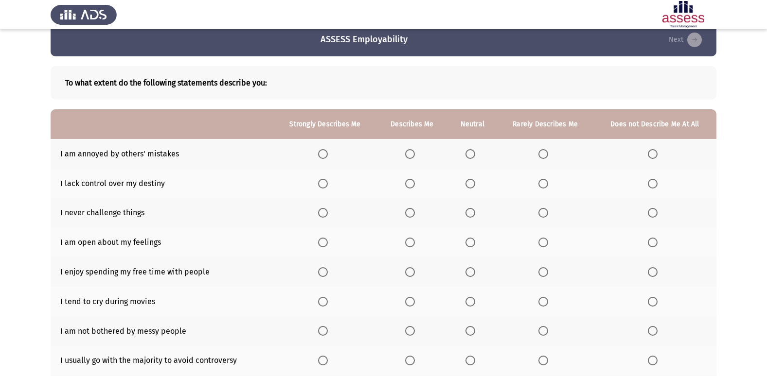
scroll to position [15, 0]
click at [409, 158] on span "Select an option" at bounding box center [410, 155] width 10 height 10
click at [409, 158] on input "Select an option" at bounding box center [410, 155] width 10 height 10
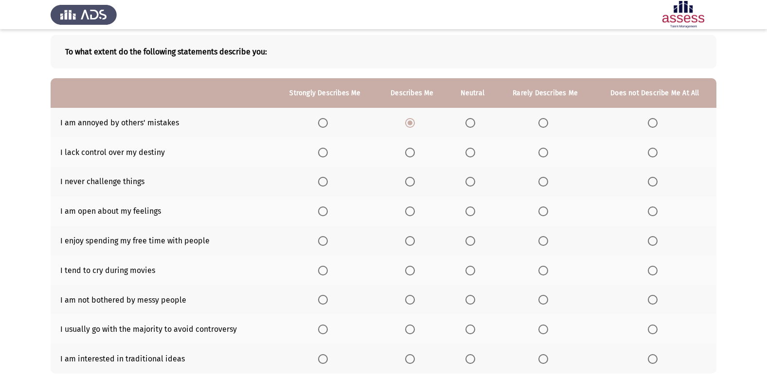
scroll to position [64, 0]
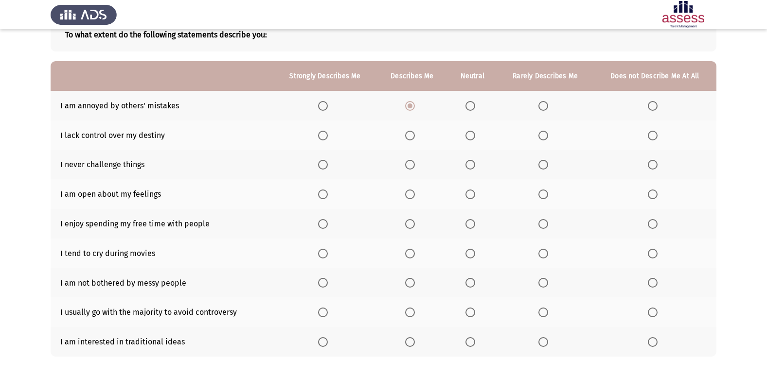
click at [546, 167] on span "Select an option" at bounding box center [543, 165] width 10 height 10
click at [546, 167] on input "Select an option" at bounding box center [543, 165] width 10 height 10
click at [471, 198] on span "Select an option" at bounding box center [470, 195] width 10 height 10
click at [471, 198] on input "Select an option" at bounding box center [470, 195] width 10 height 10
click at [323, 221] on span "Select an option" at bounding box center [323, 224] width 10 height 10
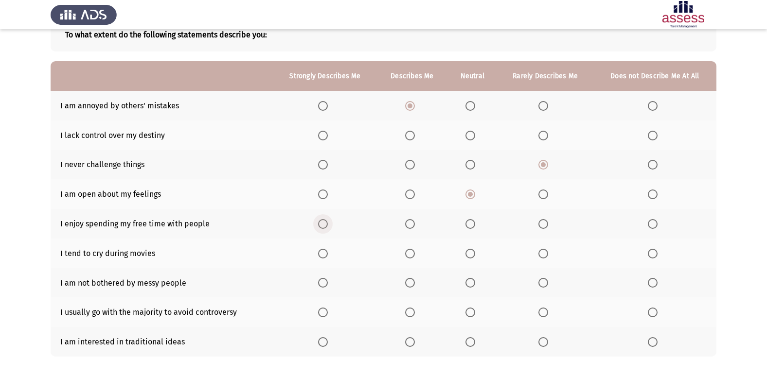
click at [323, 221] on input "Select an option" at bounding box center [323, 224] width 10 height 10
click at [540, 252] on span "Select an option" at bounding box center [543, 254] width 10 height 10
click at [540, 252] on input "Select an option" at bounding box center [543, 254] width 10 height 10
click at [657, 282] on span "Select an option" at bounding box center [652, 283] width 10 height 10
click at [657, 282] on input "Select an option" at bounding box center [652, 283] width 10 height 10
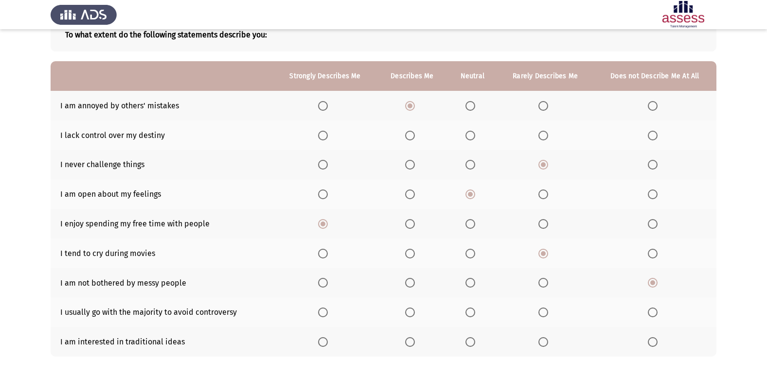
click at [545, 279] on span "Select an option" at bounding box center [543, 283] width 10 height 10
click at [545, 279] on input "Select an option" at bounding box center [543, 283] width 10 height 10
click at [467, 337] on span "Select an option" at bounding box center [470, 342] width 10 height 10
click at [467, 337] on input "Select an option" at bounding box center [470, 342] width 10 height 10
click at [650, 342] on span "Select an option" at bounding box center [652, 342] width 10 height 10
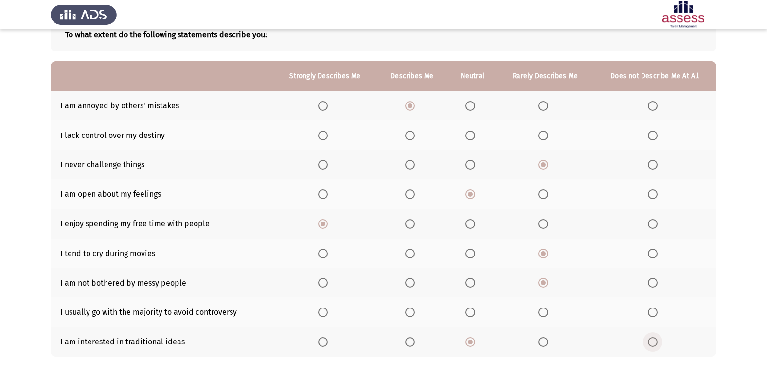
click at [650, 342] on input "Select an option" at bounding box center [652, 342] width 10 height 10
click at [540, 340] on span "Select an option" at bounding box center [543, 342] width 10 height 10
click at [540, 340] on input "Select an option" at bounding box center [543, 342] width 10 height 10
click at [475, 131] on span "Select an option" at bounding box center [470, 136] width 10 height 10
click at [475, 131] on input "Select an option" at bounding box center [470, 136] width 10 height 10
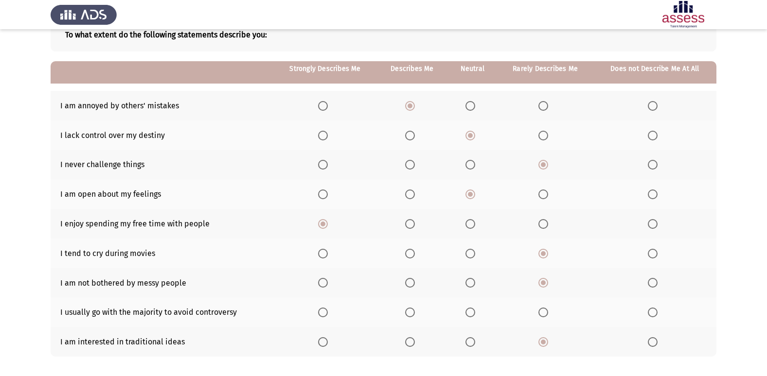
scroll to position [112, 0]
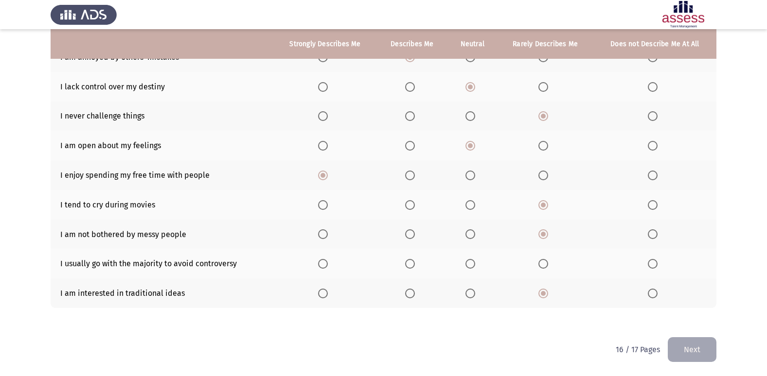
click at [473, 259] on span "Select an option" at bounding box center [470, 264] width 10 height 10
click at [473, 259] on input "Select an option" at bounding box center [470, 264] width 10 height 10
click at [684, 347] on button "Next" at bounding box center [691, 349] width 49 height 25
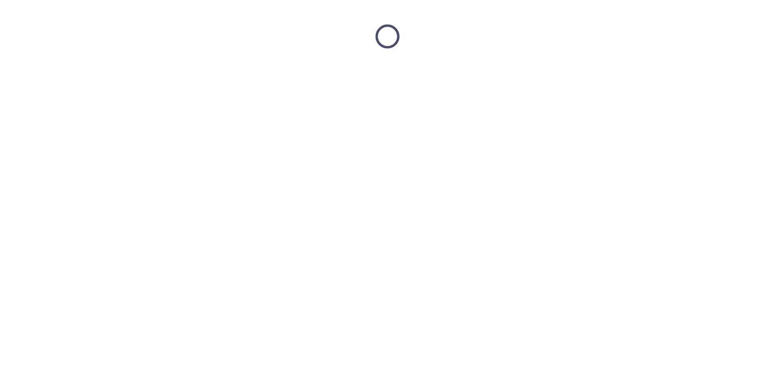
scroll to position [0, 0]
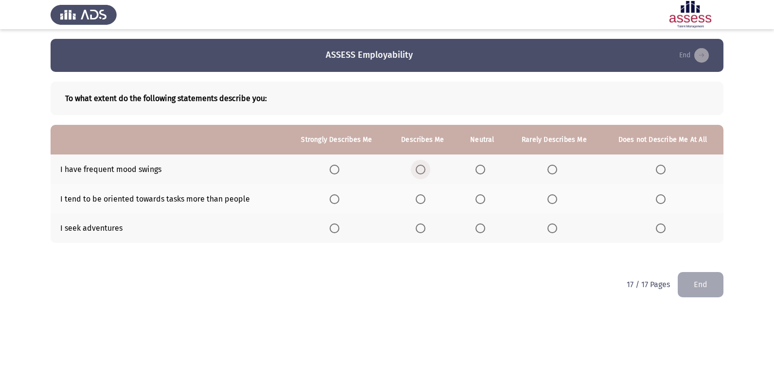
click at [422, 168] on span "Select an option" at bounding box center [421, 170] width 10 height 10
click at [422, 168] on input "Select an option" at bounding box center [421, 170] width 10 height 10
click at [480, 198] on span "Select an option" at bounding box center [480, 199] width 10 height 10
click at [480, 198] on input "Select an option" at bounding box center [480, 199] width 10 height 10
click at [419, 227] on span "Select an option" at bounding box center [421, 229] width 10 height 10
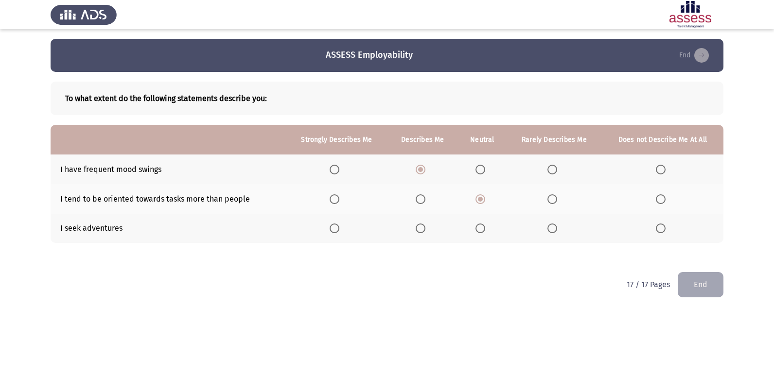
click at [419, 227] on input "Select an option" at bounding box center [421, 229] width 10 height 10
click at [698, 288] on button "End" at bounding box center [701, 284] width 46 height 25
